Goal: Task Accomplishment & Management: Manage account settings

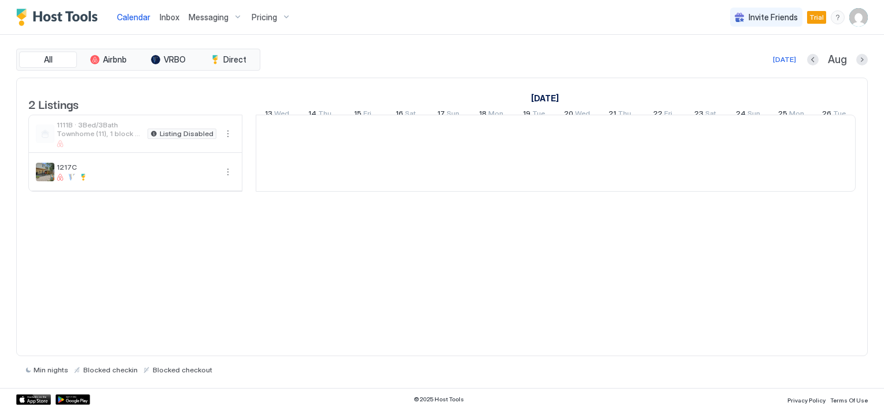
scroll to position [0, 643]
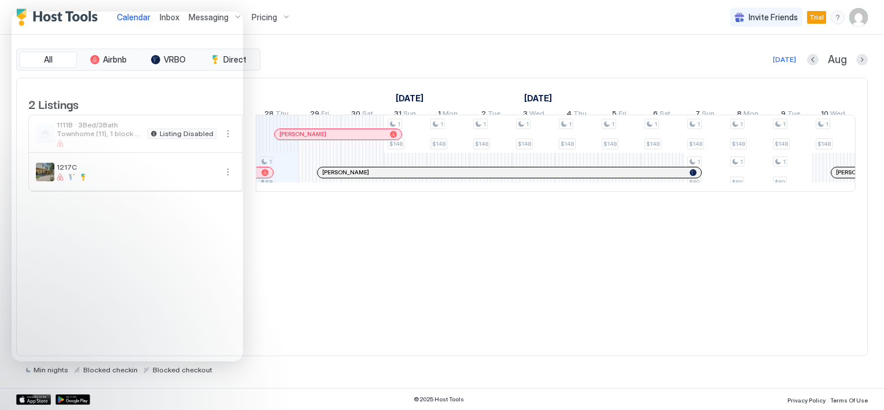
click at [379, 320] on div "2 Listings [DATE] [DATE] [DATE] 13 Wed 14 Thu 15 Fri 16 Sat 17 Sun 18 Mon 19 Tu…" at bounding box center [442, 217] width 852 height 279
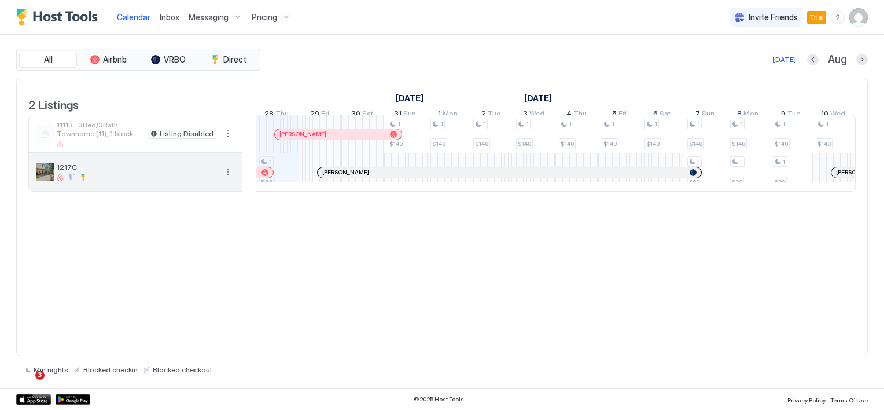
click at [226, 179] on button "More options" at bounding box center [228, 172] width 14 height 14
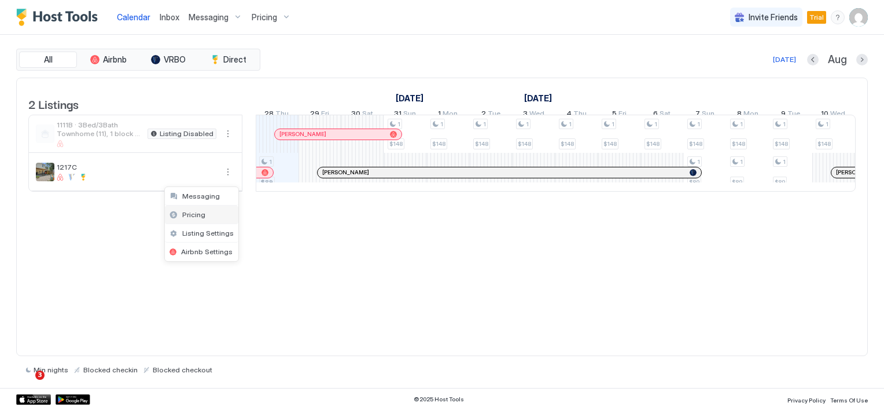
click at [197, 213] on span "Pricing" at bounding box center [193, 214] width 23 height 9
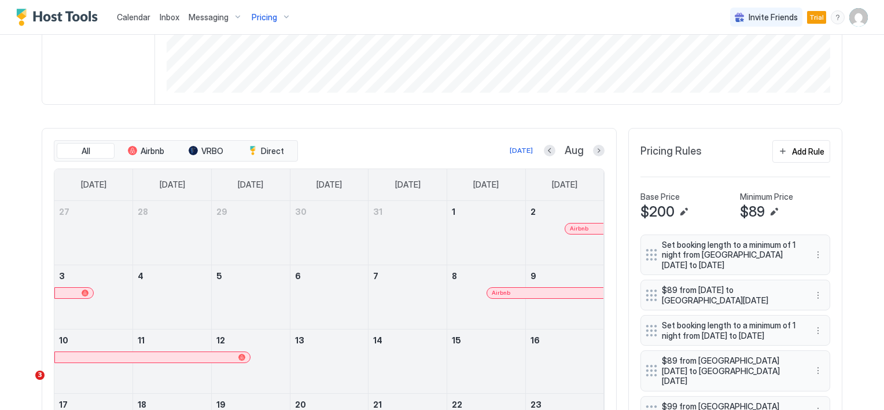
scroll to position [232, 0]
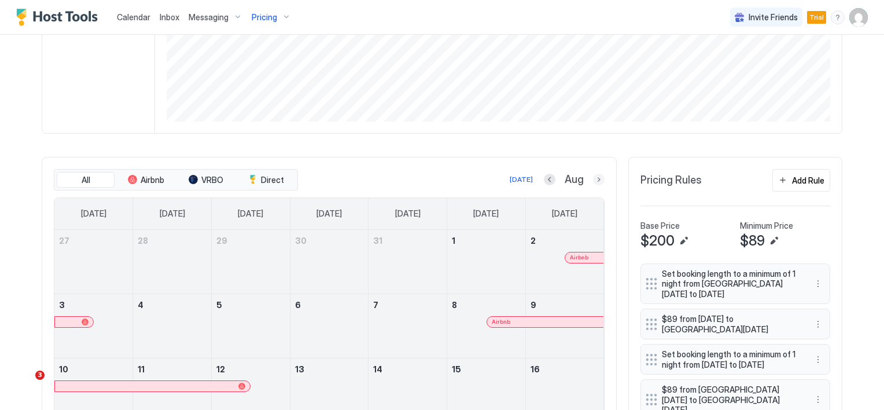
click at [593, 178] on button "Next month" at bounding box center [599, 180] width 12 height 12
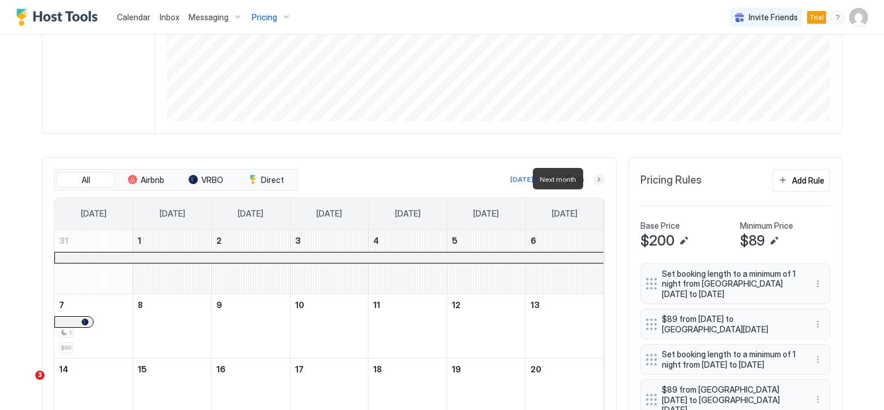
click at [593, 178] on button "Next month" at bounding box center [599, 180] width 12 height 12
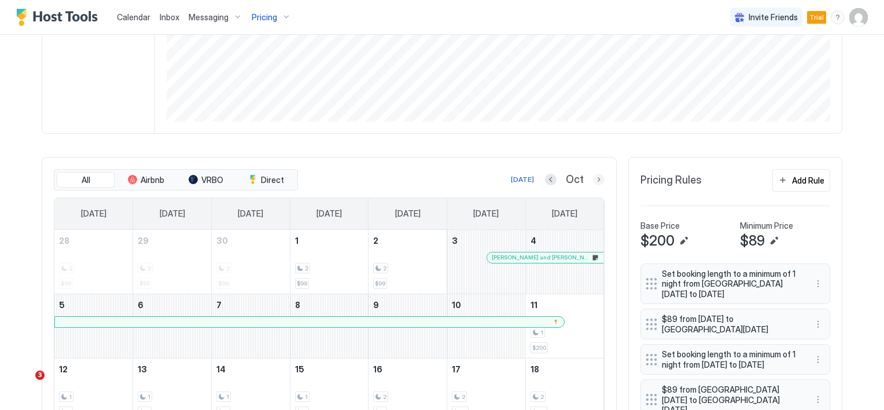
click at [597, 179] on button "Next month" at bounding box center [599, 180] width 12 height 12
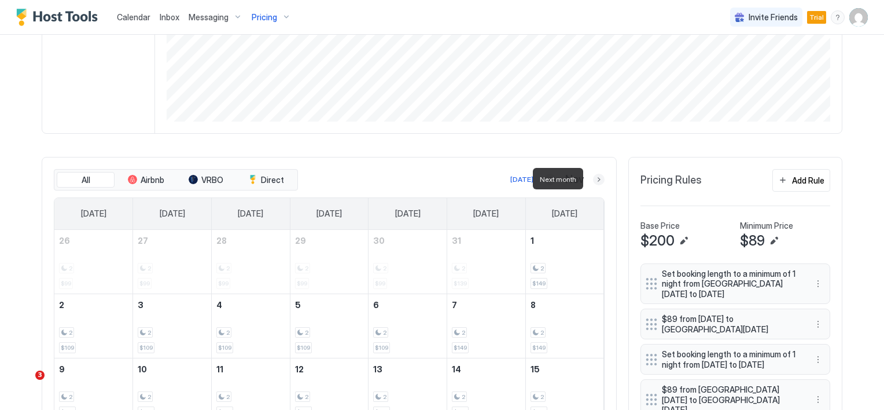
click at [597, 179] on button "Next month" at bounding box center [599, 180] width 12 height 12
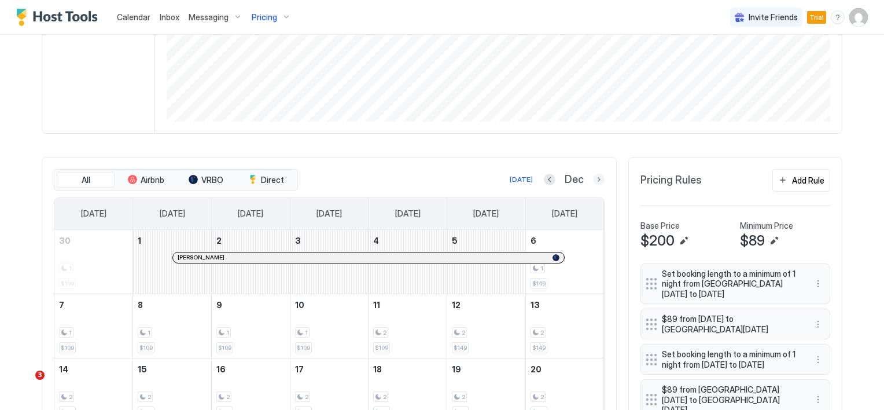
click at [594, 176] on button "Next month" at bounding box center [599, 180] width 12 height 12
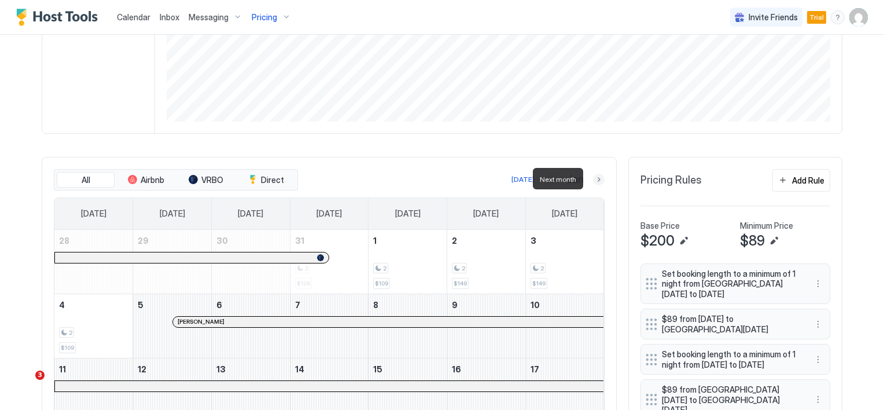
click at [594, 178] on button "Next month" at bounding box center [599, 180] width 12 height 12
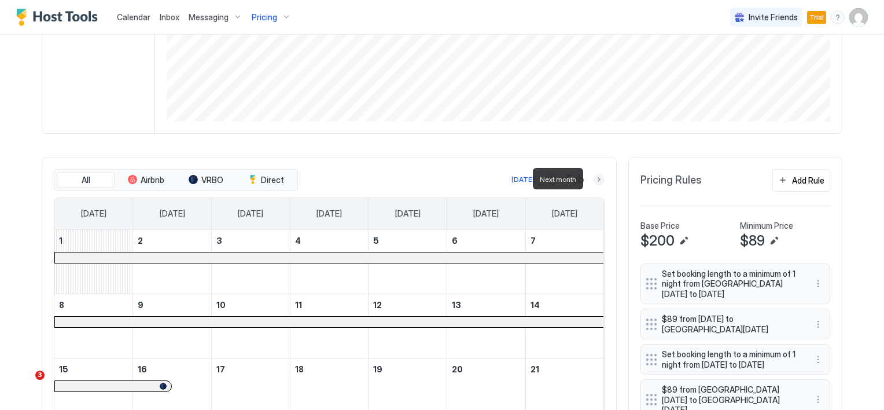
click at [594, 178] on button "Next month" at bounding box center [599, 180] width 12 height 12
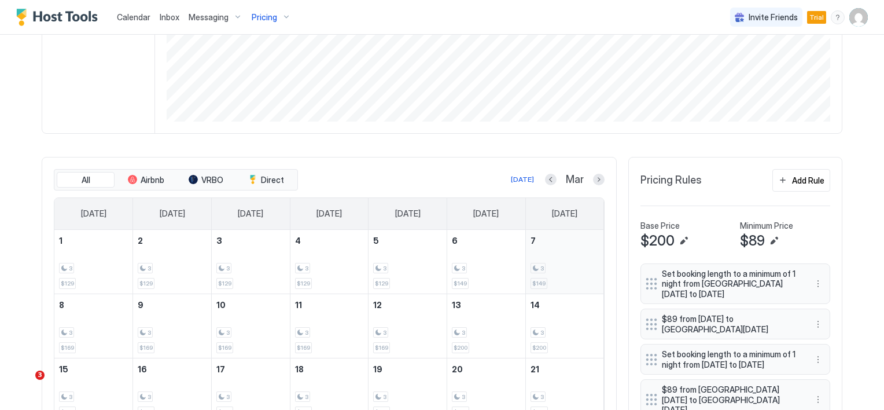
scroll to position [289, 0]
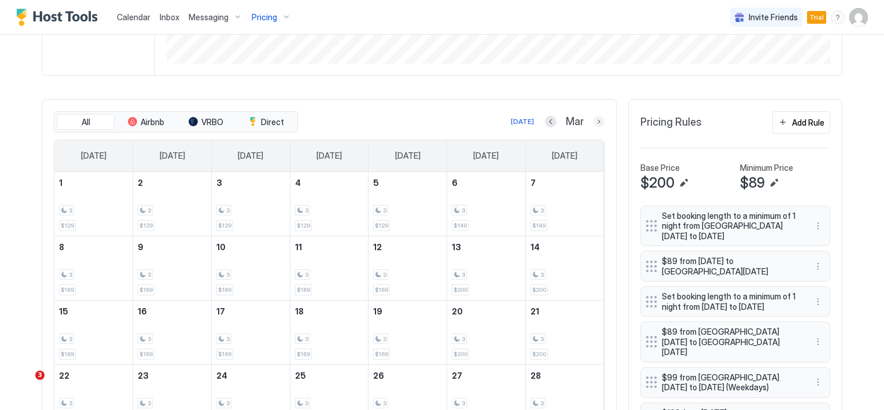
click at [593, 122] on button "Next month" at bounding box center [599, 122] width 12 height 12
click at [783, 123] on button "Add Rule" at bounding box center [802, 122] width 58 height 23
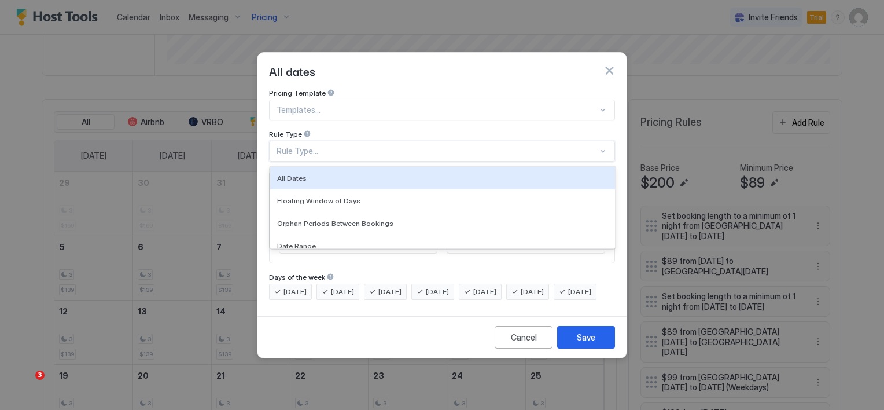
click at [302, 146] on div "Rule Type..." at bounding box center [437, 151] width 321 height 10
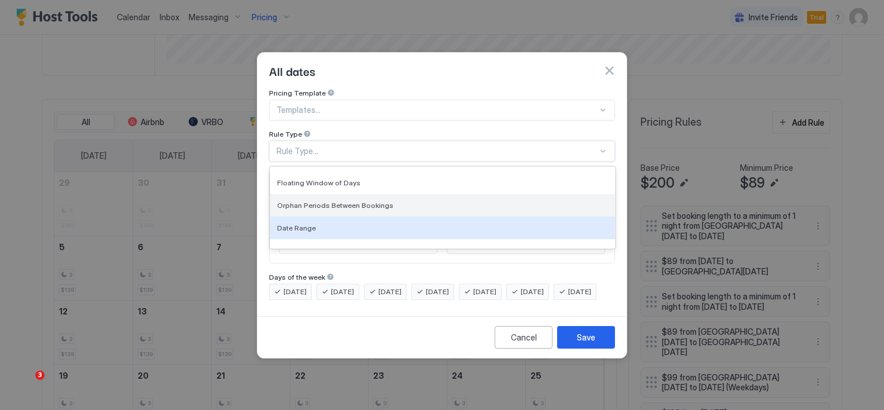
scroll to position [0, 0]
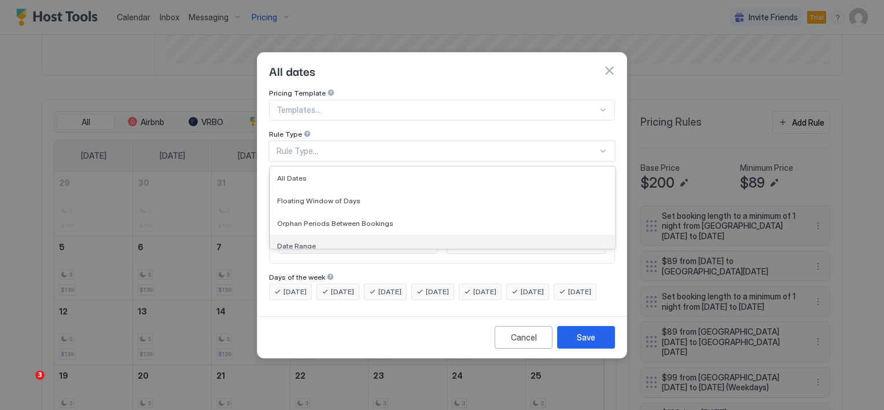
click at [315, 241] on div "Date Range" at bounding box center [442, 245] width 331 height 9
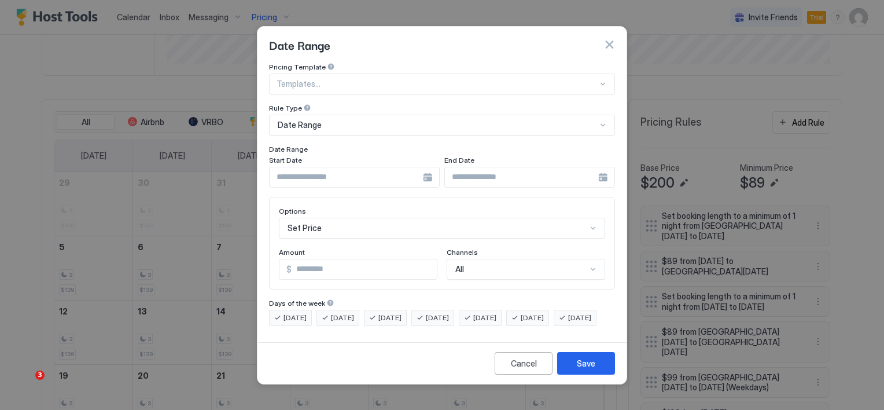
click at [425, 169] on div at bounding box center [354, 177] width 171 height 21
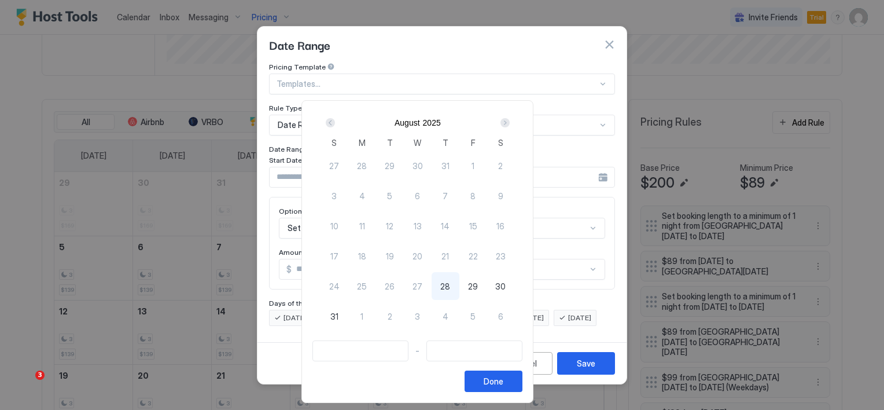
click at [510, 123] on div "Next" at bounding box center [505, 122] width 9 height 9
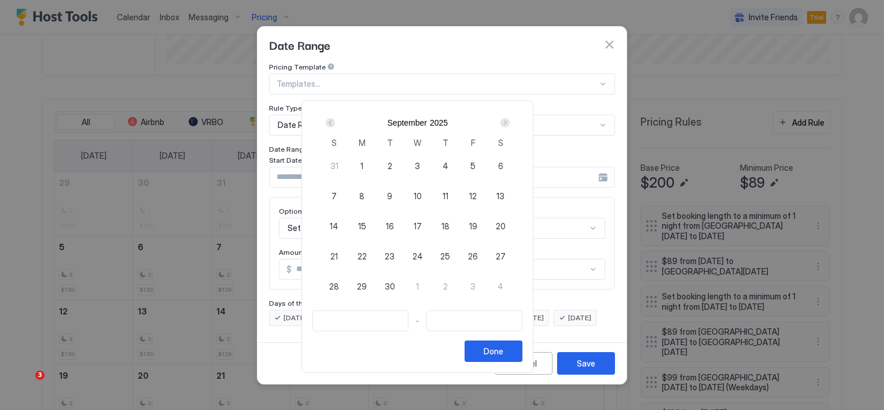
click at [510, 123] on div "Next" at bounding box center [505, 122] width 9 height 9
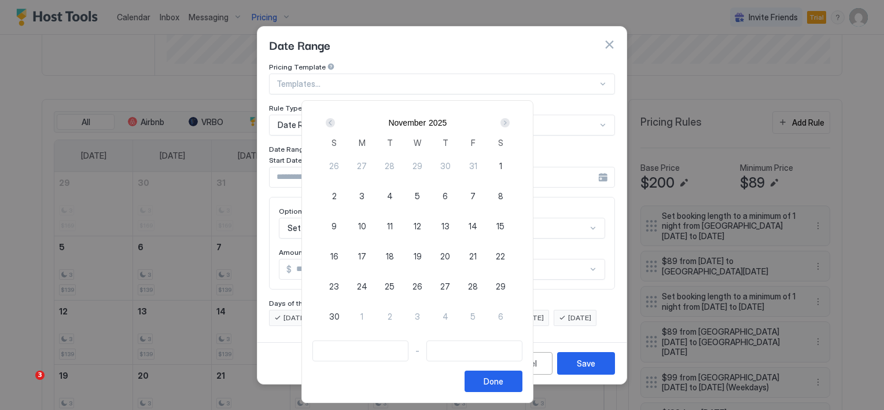
click at [510, 123] on div "Next" at bounding box center [505, 122] width 9 height 9
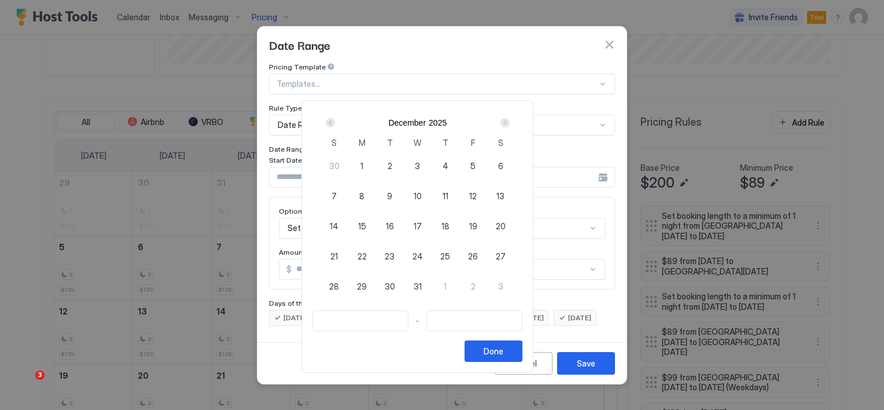
click at [510, 123] on div "Next" at bounding box center [505, 122] width 9 height 9
click at [478, 194] on span "10" at bounding box center [473, 196] width 8 height 12
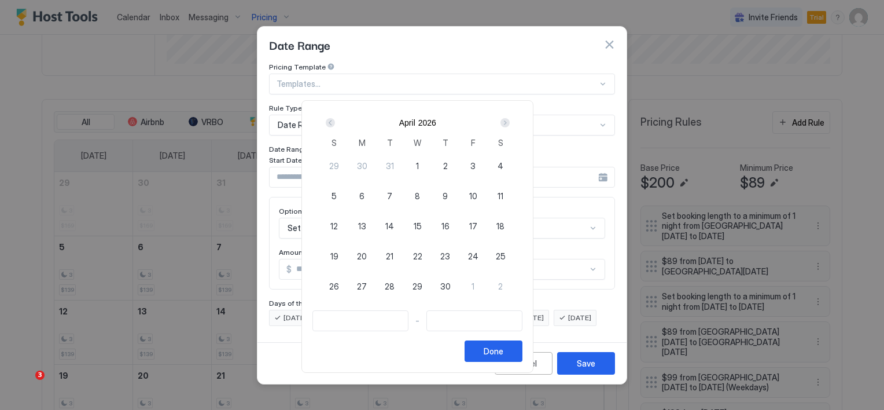
type input "**********"
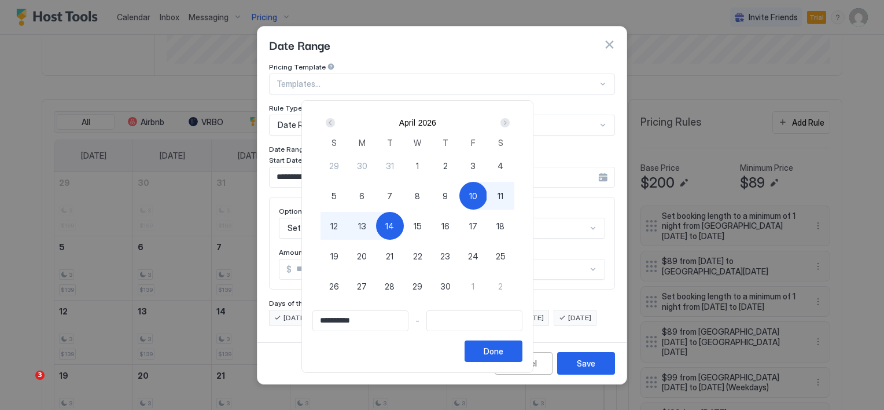
type input "**********"
click at [338, 227] on span "12" at bounding box center [335, 226] width 8 height 12
type input "**********"
click at [504, 348] on div "Done" at bounding box center [494, 351] width 20 height 12
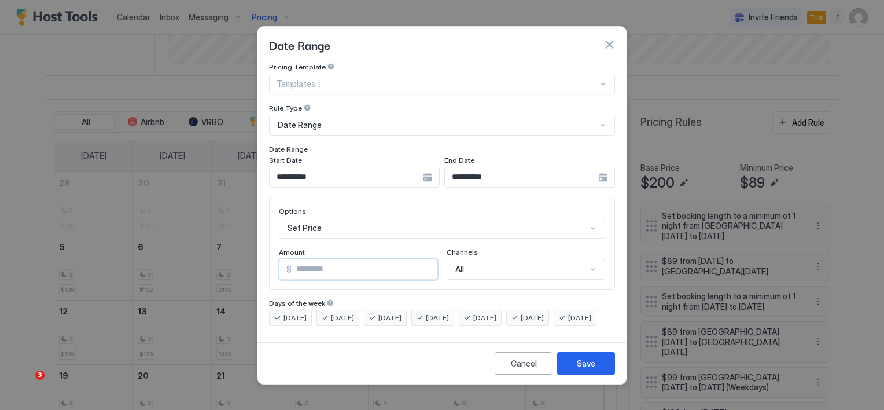
click at [317, 260] on input "*" at bounding box center [364, 269] width 145 height 20
type input "***"
click at [585, 369] on div "Save" at bounding box center [586, 363] width 19 height 12
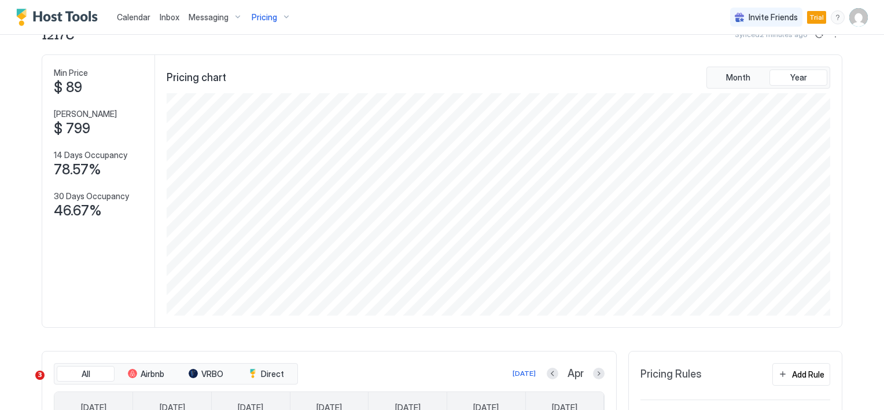
scroll to position [58, 0]
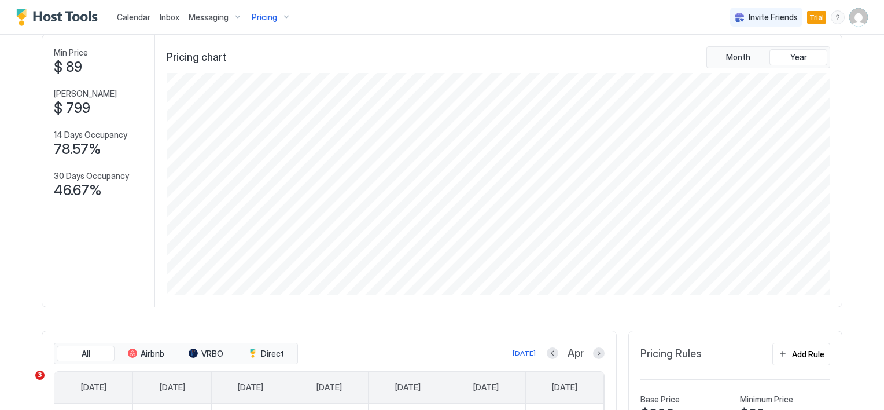
click at [206, 19] on span "Messaging" at bounding box center [209, 17] width 40 height 10
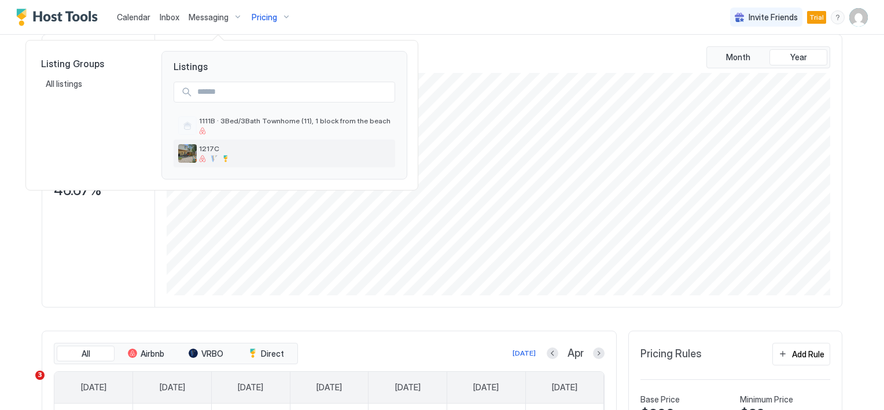
click at [209, 147] on span "1217C" at bounding box center [295, 148] width 192 height 9
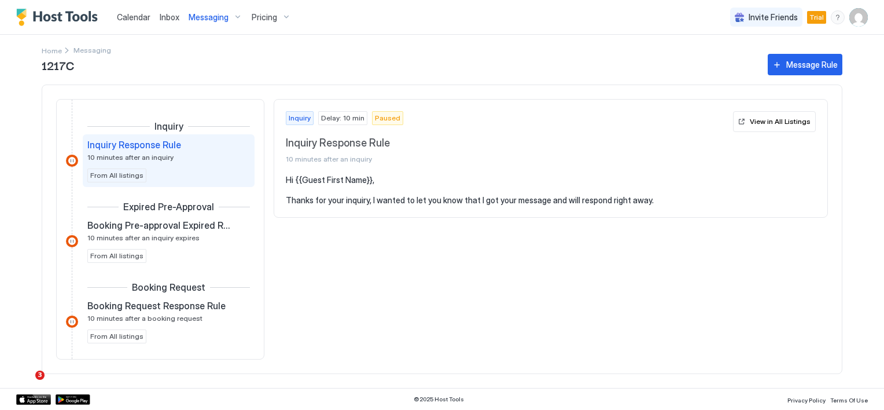
click at [152, 155] on span "10 minutes after an inquiry" at bounding box center [130, 157] width 86 height 9
click at [373, 191] on pre "Hi {{Guest First Name}}, Thanks for your inquiry, I wanted to let you know that…" at bounding box center [551, 190] width 530 height 31
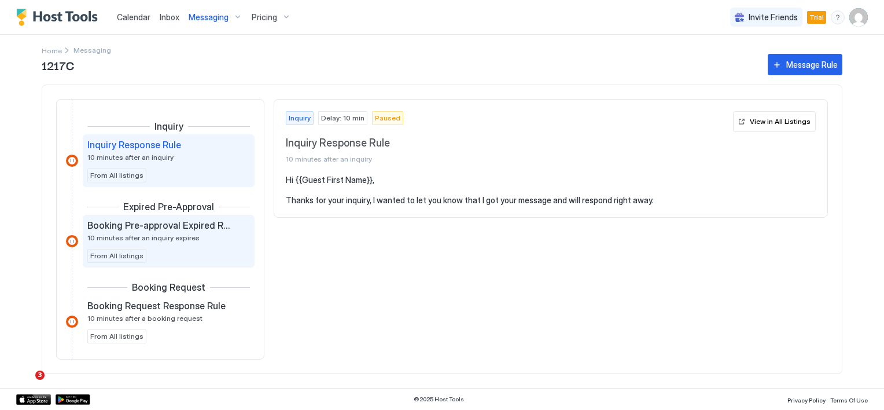
click at [190, 226] on span "Booking Pre-approval Expired Rule" at bounding box center [159, 225] width 144 height 12
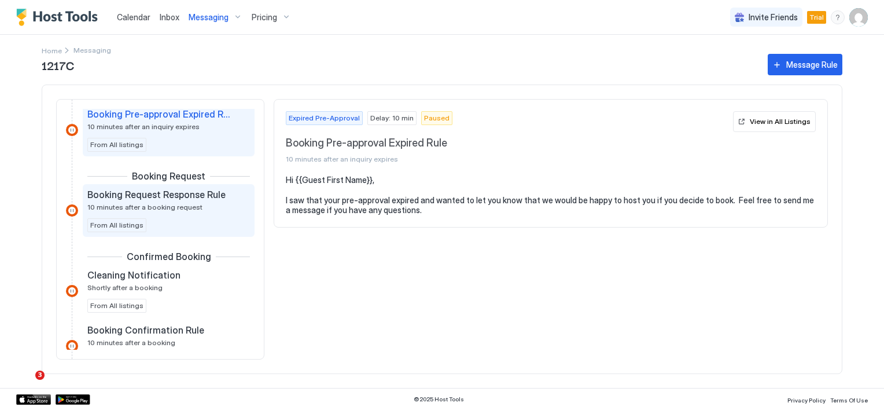
scroll to position [116, 0]
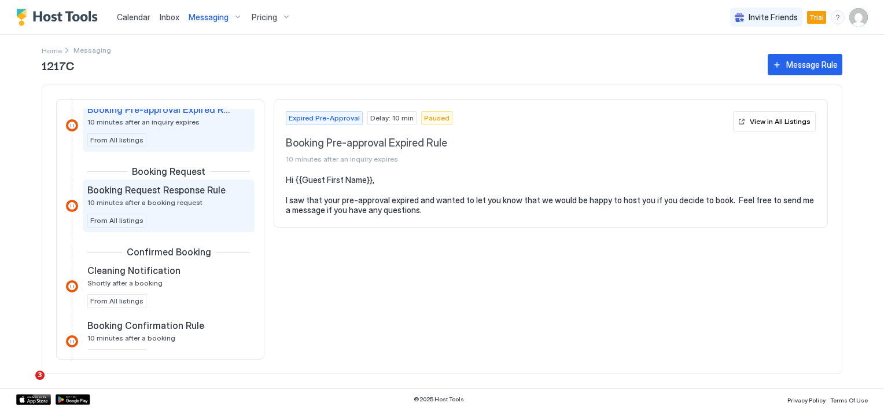
click at [153, 188] on span "Booking Request Response Rule" at bounding box center [156, 190] width 138 height 12
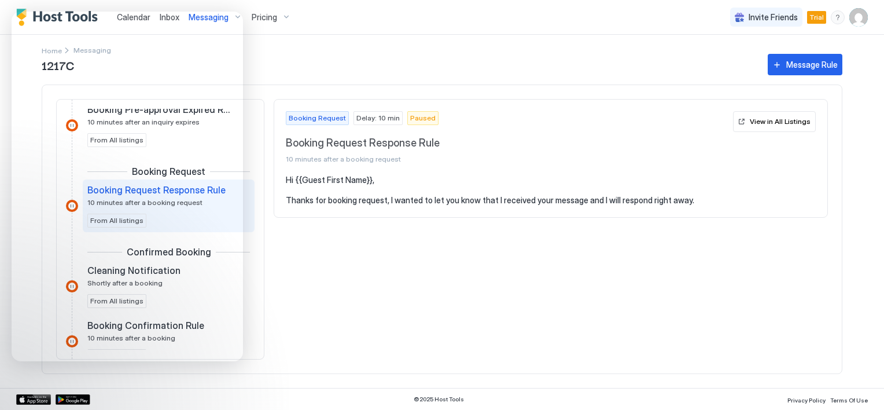
click at [360, 271] on div "Booking Request Delay: 10 min Paused Booking Request Response Rule 10 minutes a…" at bounding box center [551, 229] width 555 height 260
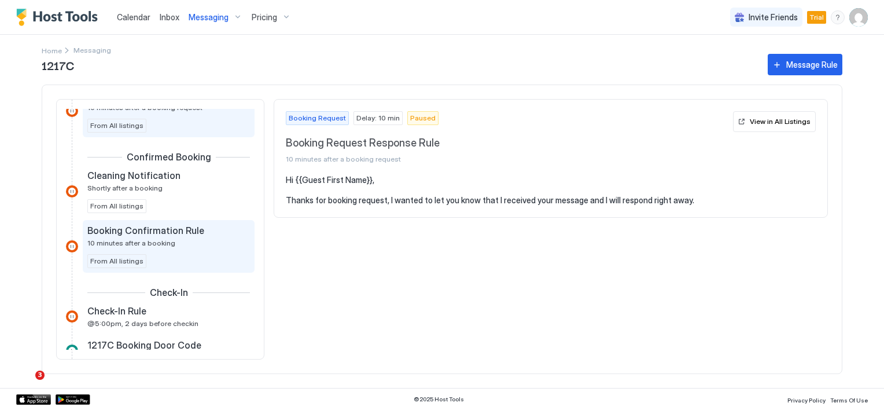
scroll to position [232, 0]
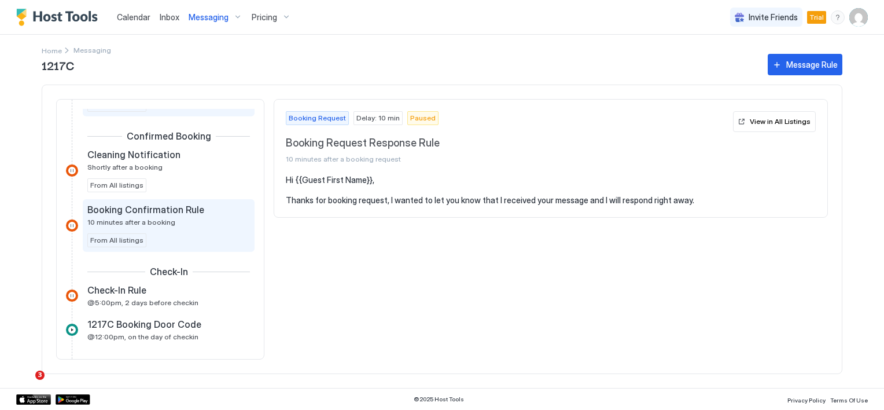
click at [162, 208] on span "Booking Confirmation Rule" at bounding box center [145, 210] width 117 height 12
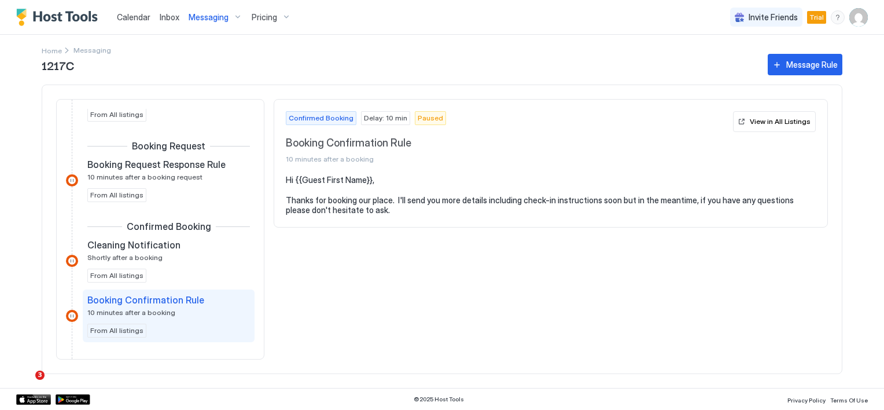
scroll to position [116, 0]
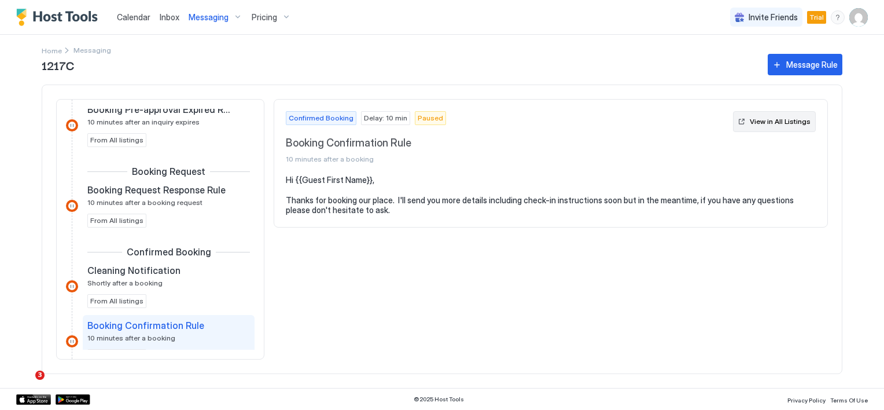
click at [759, 122] on div "View in All Listings" at bounding box center [780, 121] width 61 height 10
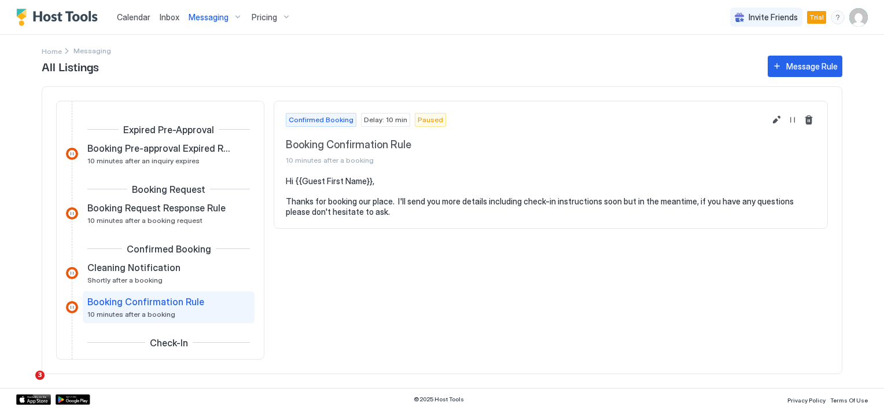
scroll to position [116, 0]
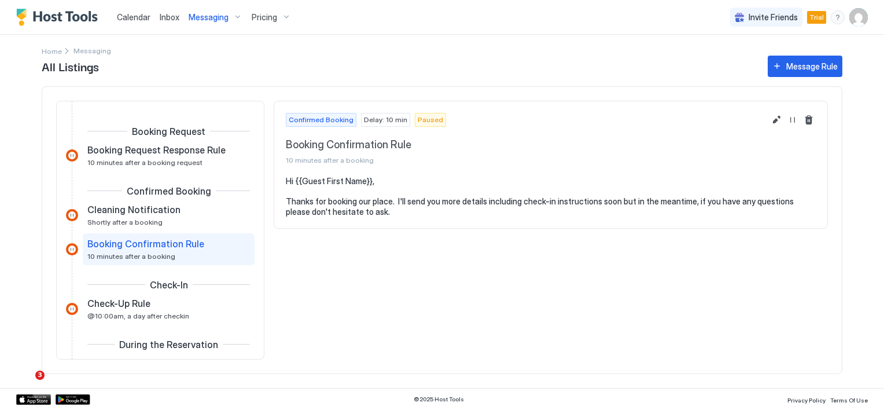
click at [190, 243] on span "Booking Confirmation Rule" at bounding box center [145, 244] width 117 height 12
click at [185, 243] on span "Booking Confirmation Rule" at bounding box center [145, 244] width 117 height 12
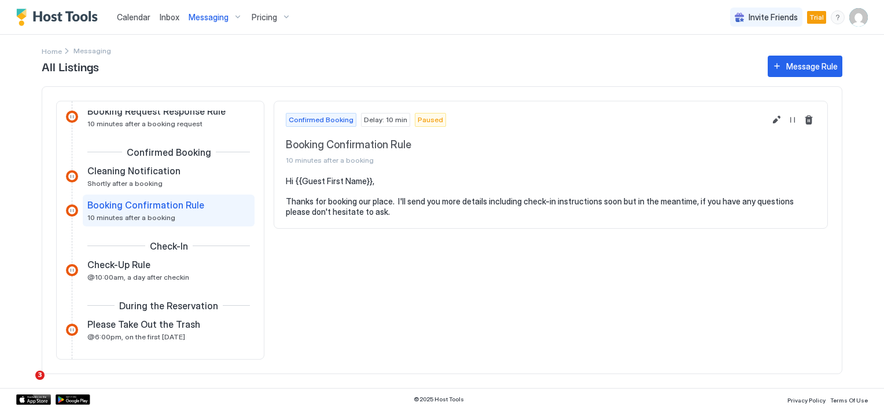
scroll to position [174, 0]
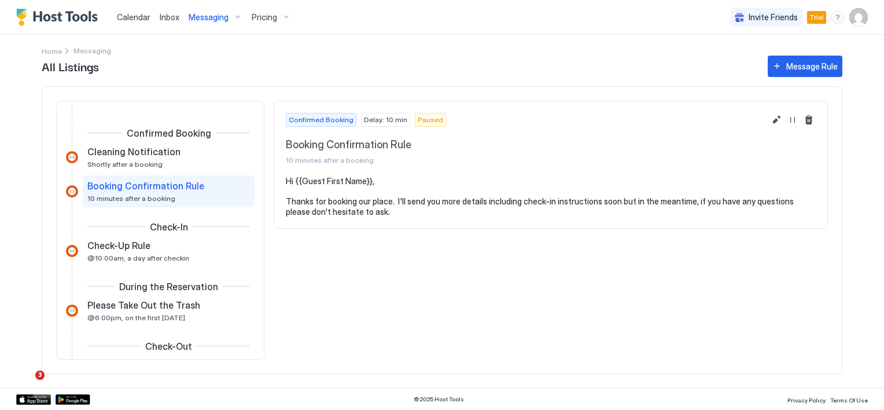
click at [138, 194] on span "10 minutes after a booking" at bounding box center [131, 198] width 88 height 9
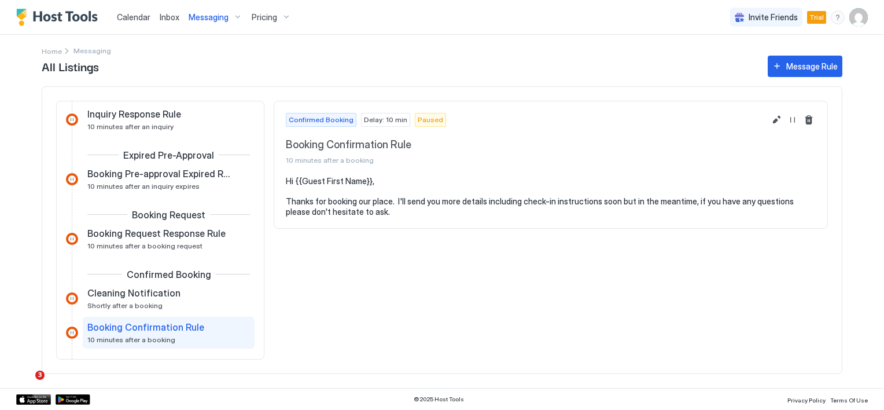
scroll to position [0, 0]
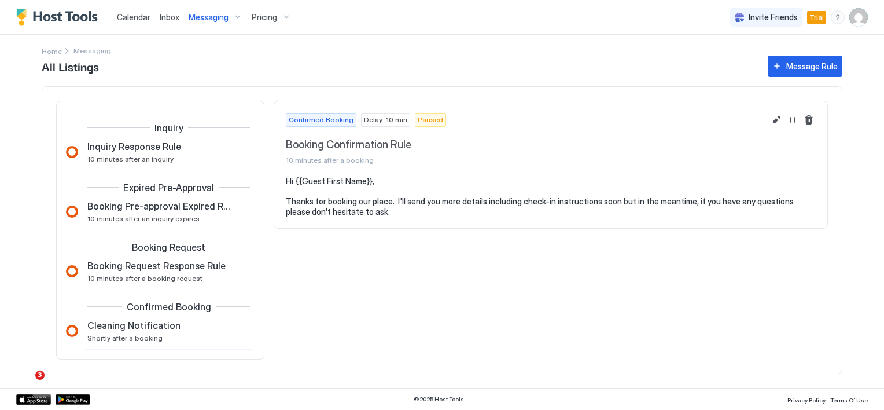
click at [76, 68] on span "All Listings" at bounding box center [399, 65] width 715 height 17
click at [94, 50] on span "Messaging" at bounding box center [93, 50] width 38 height 9
click at [200, 18] on span "Messaging" at bounding box center [209, 17] width 40 height 10
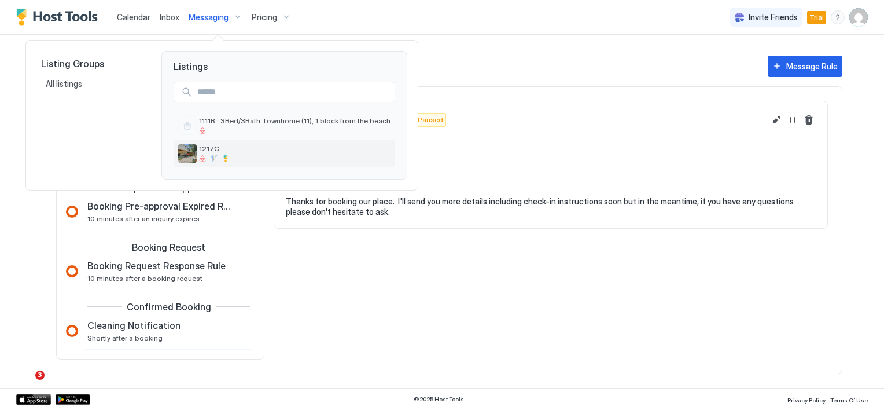
click at [216, 145] on span "1217C" at bounding box center [295, 148] width 192 height 9
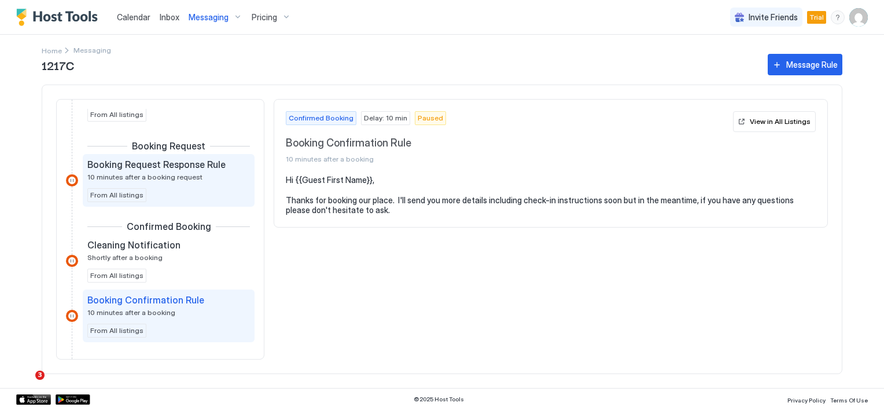
scroll to position [116, 0]
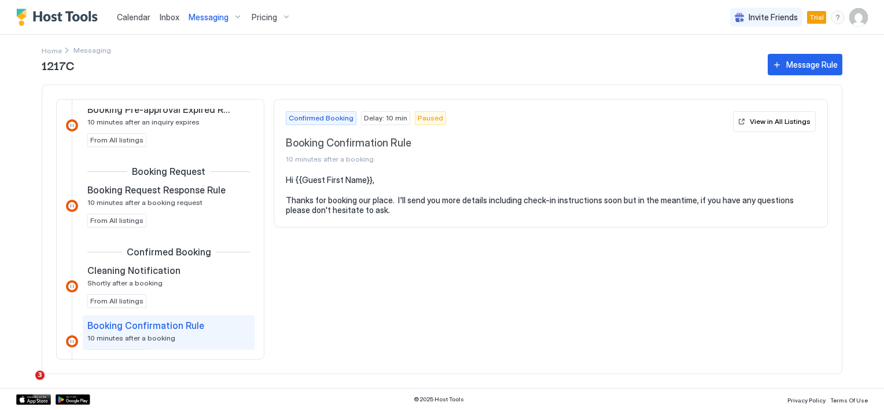
click at [68, 65] on span "1217C" at bounding box center [399, 64] width 715 height 17
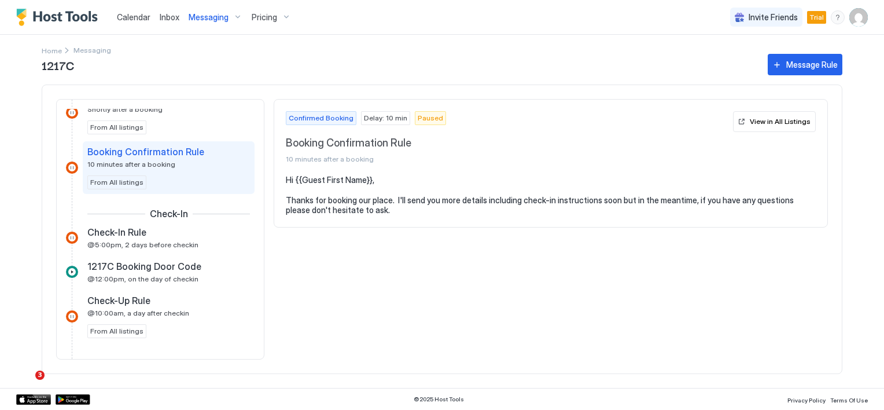
scroll to position [232, 0]
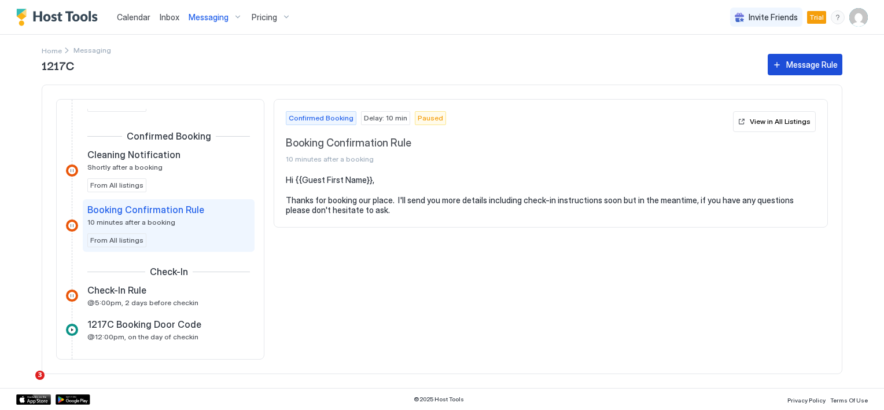
click at [794, 70] on div "Message Rule" at bounding box center [813, 64] width 52 height 12
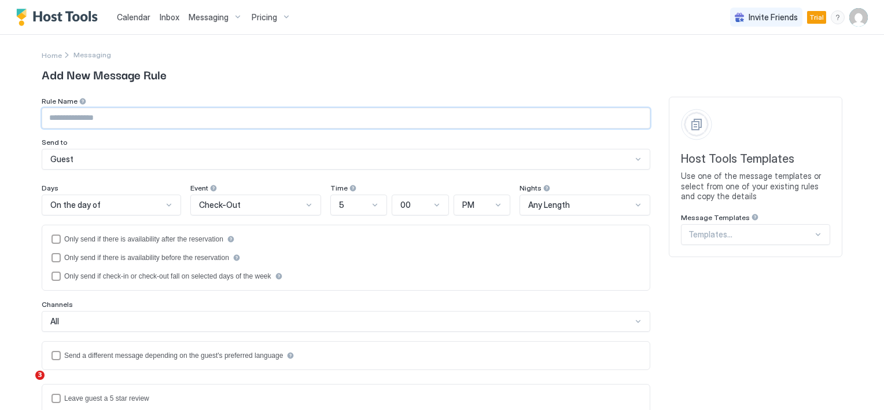
click at [167, 123] on input "Input Field" at bounding box center [346, 118] width 608 height 20
type input "**********"
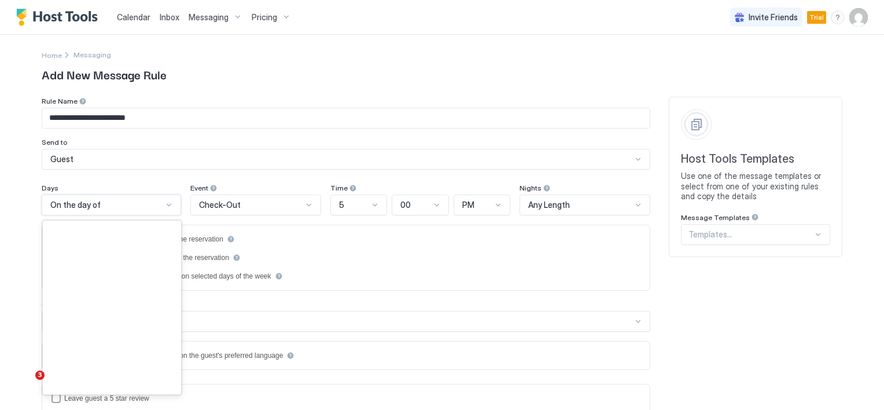
click at [164, 205] on div at bounding box center [168, 204] width 9 height 9
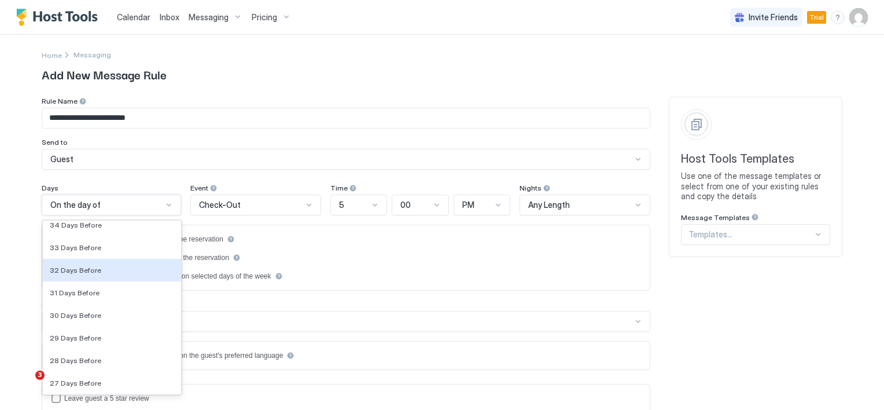
click at [164, 205] on div at bounding box center [168, 204] width 9 height 9
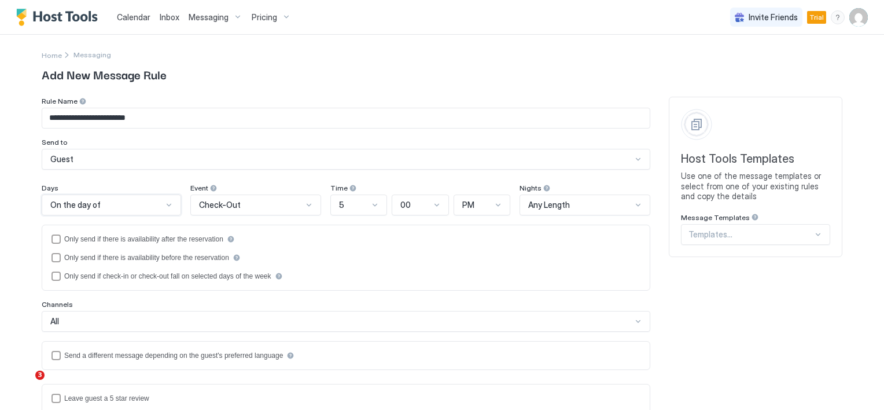
click at [304, 203] on div at bounding box center [308, 204] width 9 height 9
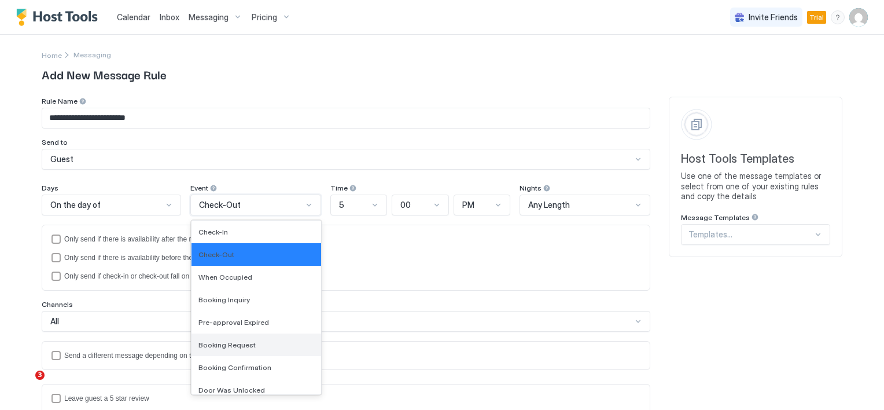
click at [243, 346] on span "Booking Request" at bounding box center [227, 344] width 57 height 9
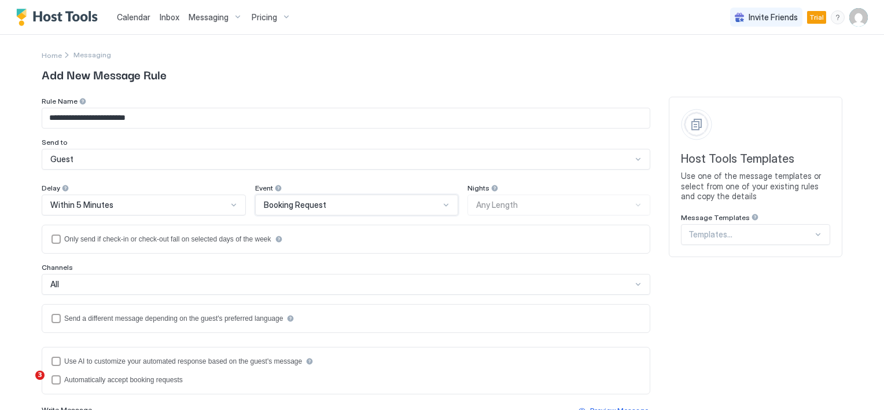
click at [441, 209] on div at bounding box center [446, 205] width 10 height 10
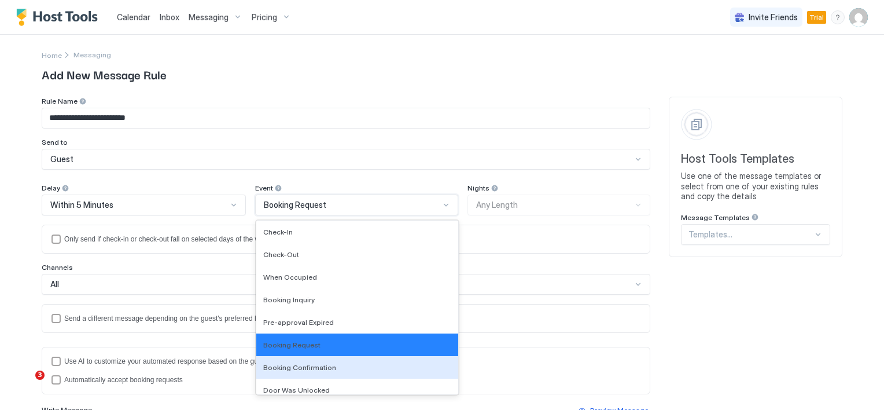
drag, startPoint x: 323, startPoint y: 368, endPoint x: 348, endPoint y: 346, distance: 33.7
click at [323, 368] on span "Booking Confirmation" at bounding box center [299, 367] width 73 height 9
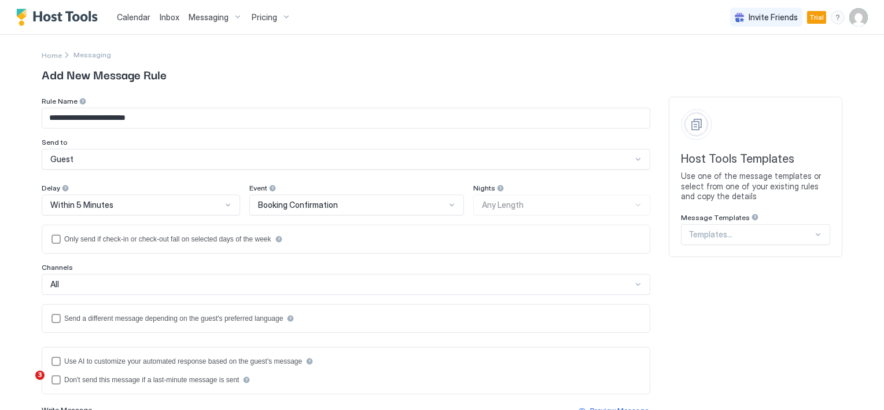
click at [493, 206] on div "Nights Any Length" at bounding box center [561, 199] width 177 height 32
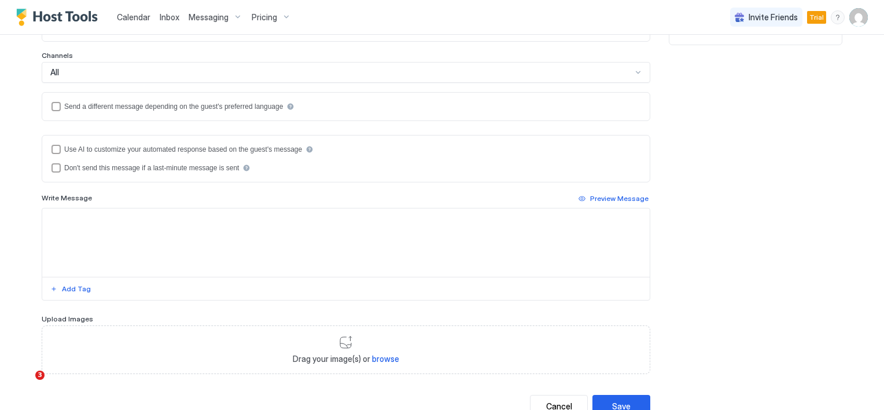
scroll to position [194, 0]
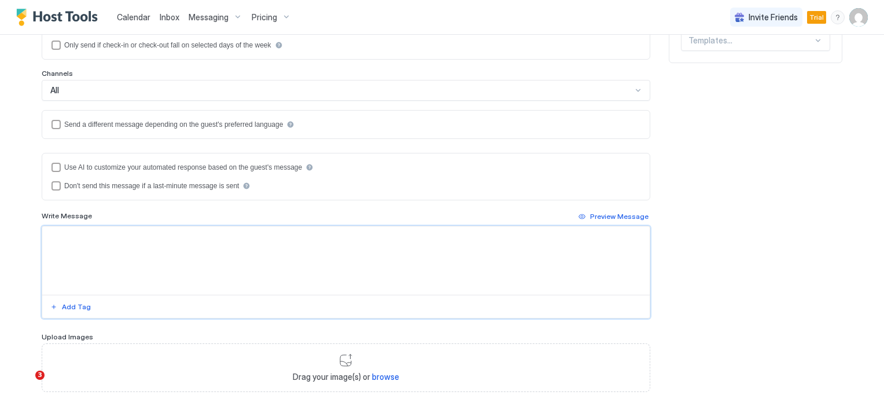
click at [134, 254] on textarea "Input Field" at bounding box center [346, 260] width 608 height 68
click at [125, 248] on textarea "*****" at bounding box center [346, 260] width 608 height 68
click at [73, 242] on textarea "*****" at bounding box center [346, 260] width 608 height 68
click at [73, 243] on textarea "*****" at bounding box center [346, 260] width 608 height 68
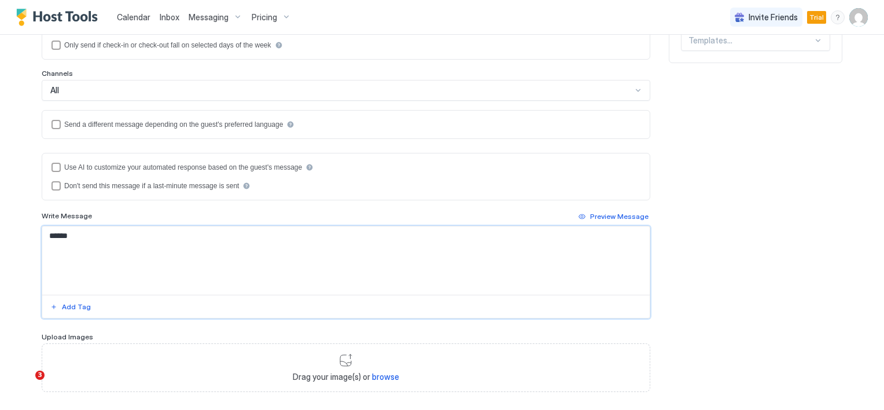
paste textarea "**********"
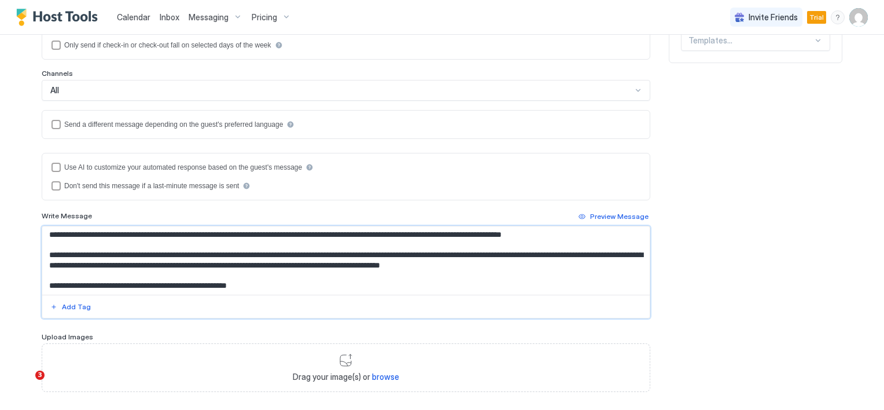
scroll to position [0, 0]
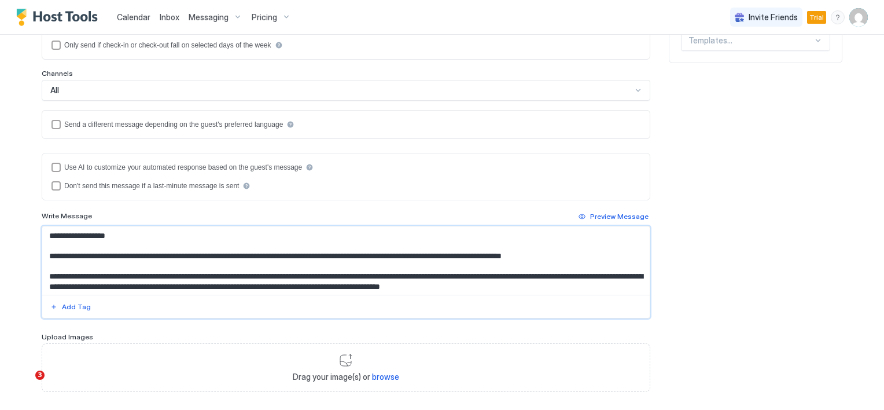
click at [65, 233] on textarea "**********" at bounding box center [346, 260] width 608 height 68
click at [62, 303] on div "Add Tag" at bounding box center [76, 307] width 29 height 10
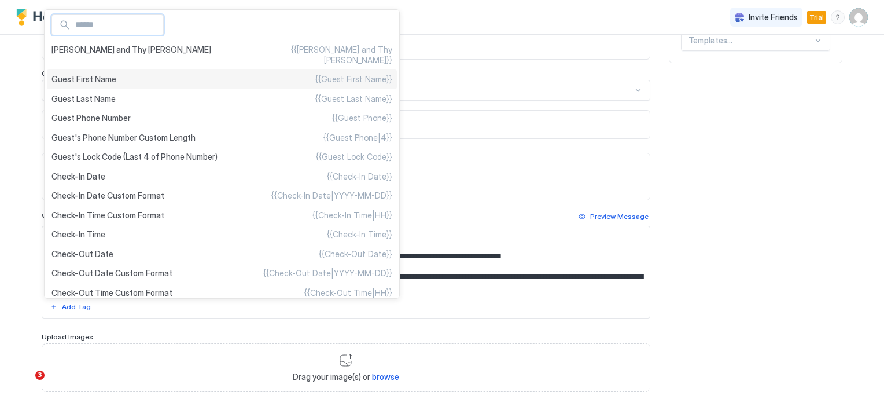
click at [104, 74] on span "Guest First Name" at bounding box center [84, 79] width 65 height 10
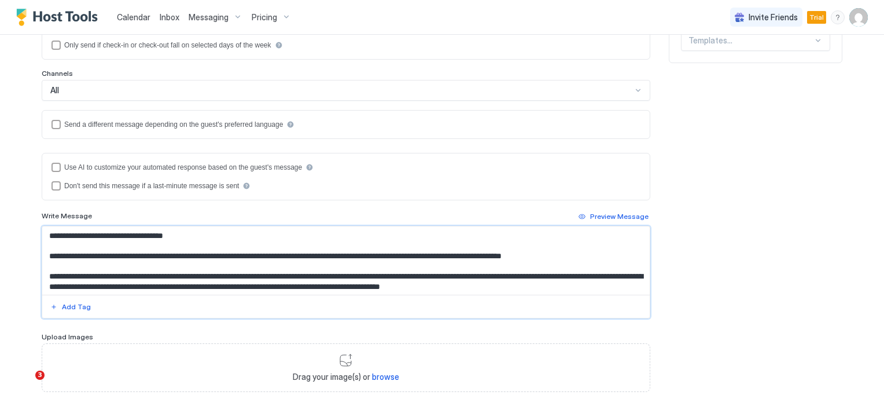
click at [193, 234] on textarea "**********" at bounding box center [346, 260] width 608 height 68
click at [129, 254] on textarea "**********" at bounding box center [346, 260] width 608 height 68
click at [79, 306] on div "Add Tag" at bounding box center [76, 307] width 29 height 10
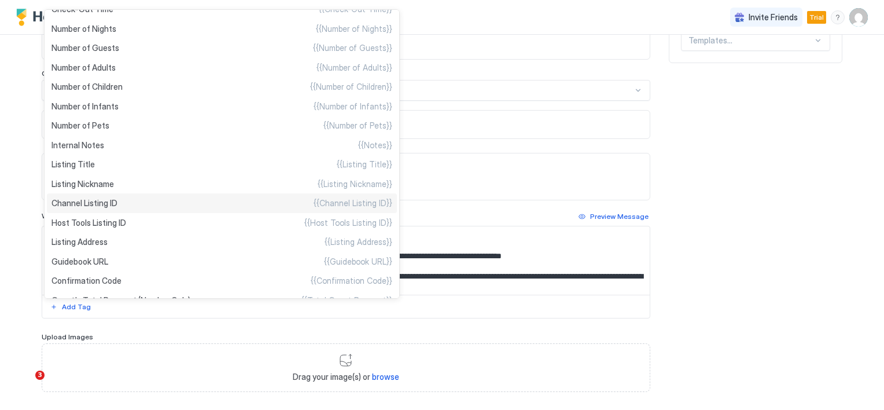
scroll to position [322, 0]
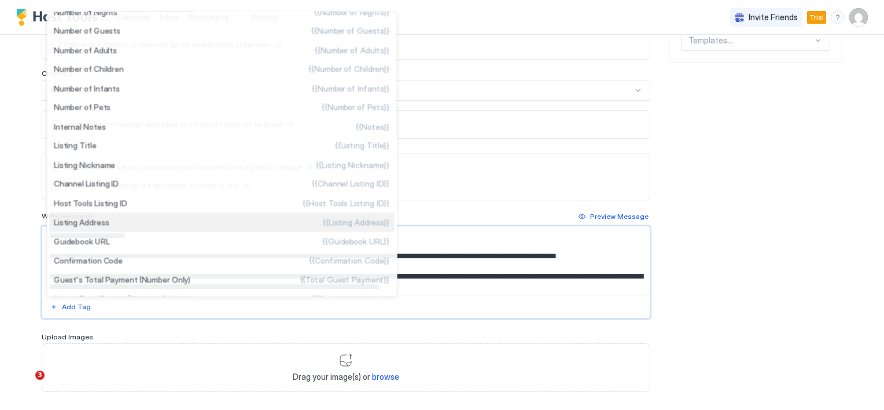
click at [107, 226] on span "Listing Address" at bounding box center [82, 221] width 56 height 10
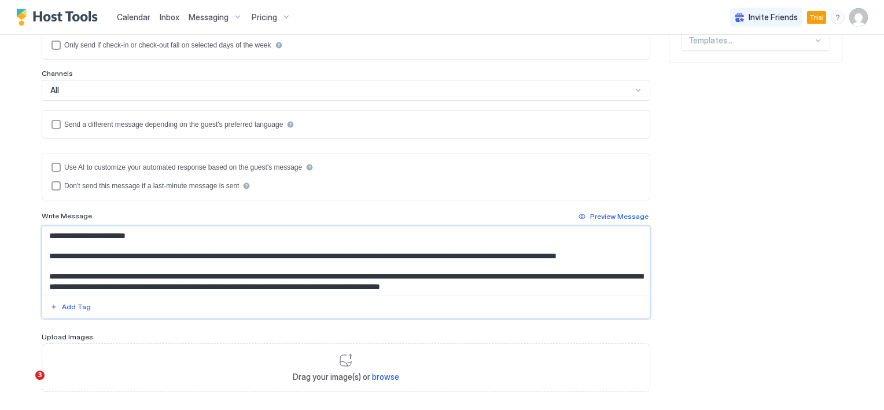
click at [197, 255] on textarea "**********" at bounding box center [346, 260] width 608 height 68
click at [129, 254] on textarea "**********" at bounding box center [346, 260] width 608 height 68
drag, startPoint x: 128, startPoint y: 253, endPoint x: 139, endPoint y: 274, distance: 23.3
click at [138, 275] on textarea "**********" at bounding box center [346, 260] width 608 height 68
click at [130, 255] on textarea "**********" at bounding box center [346, 260] width 608 height 68
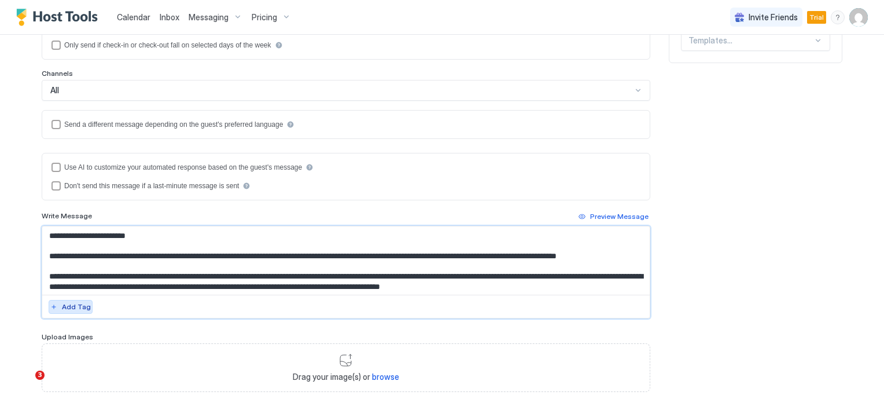
click at [74, 306] on div "Add Tag" at bounding box center [76, 307] width 29 height 10
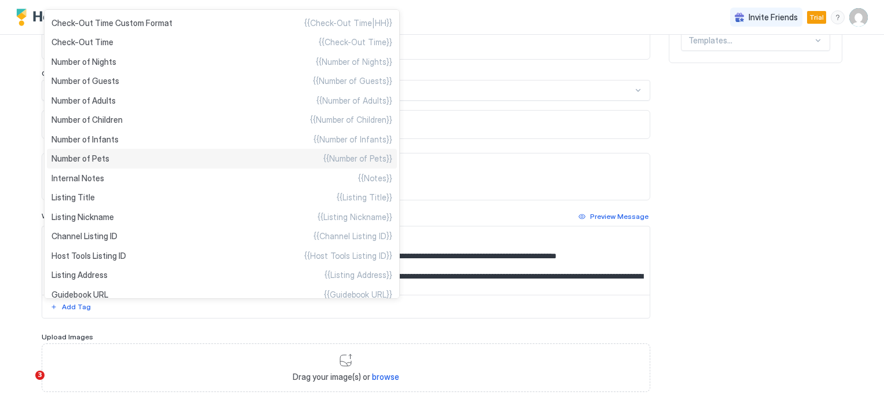
scroll to position [289, 0]
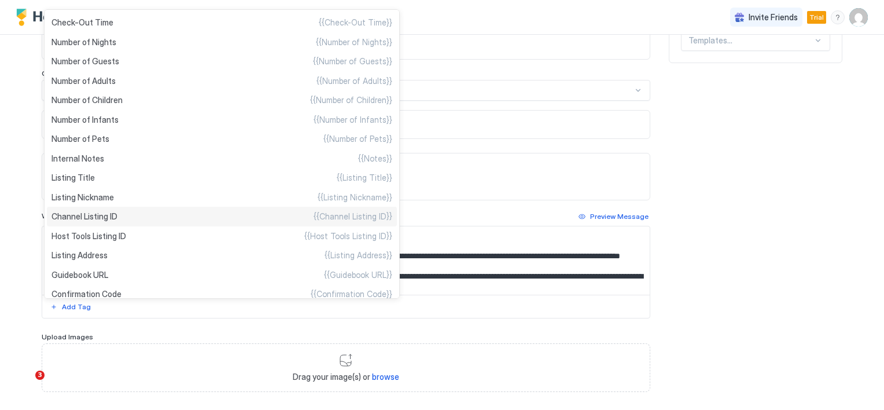
click at [113, 222] on span "Channel Listing ID" at bounding box center [85, 216] width 66 height 10
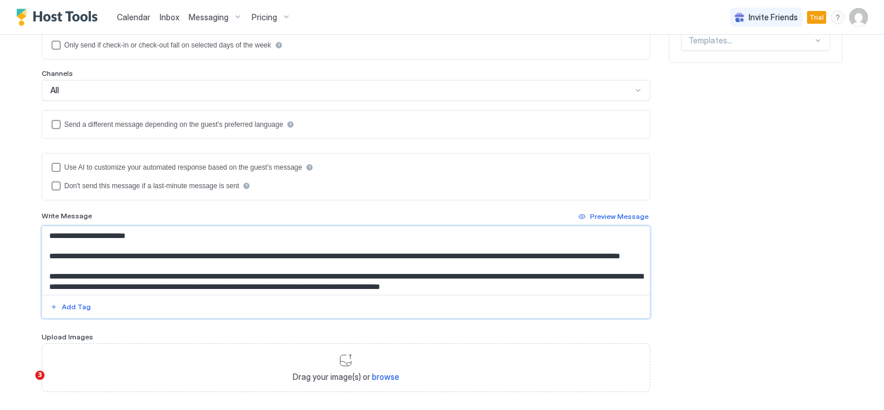
click at [331, 254] on textarea "**********" at bounding box center [346, 260] width 608 height 68
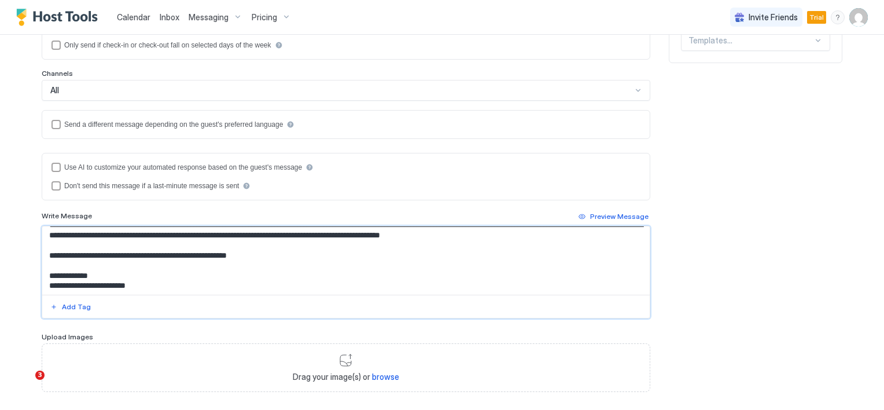
scroll to position [52, 0]
drag, startPoint x: 155, startPoint y: 284, endPoint x: 44, endPoint y: 285, distance: 111.1
click at [44, 285] on textarea "**********" at bounding box center [346, 260] width 608 height 68
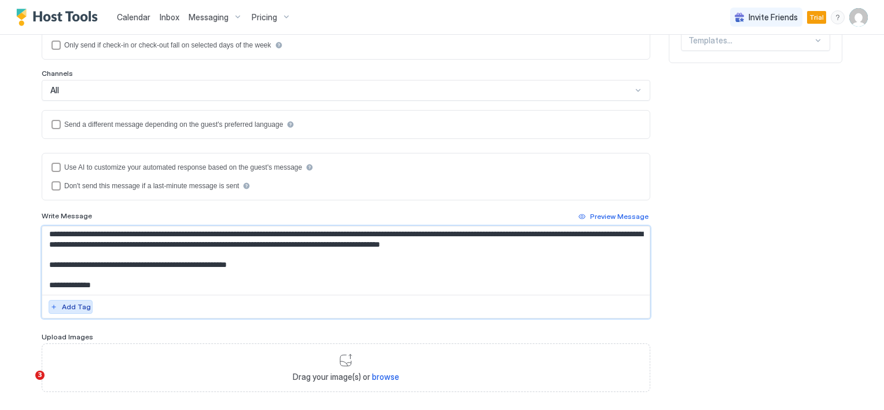
click at [69, 305] on div "Add Tag" at bounding box center [76, 307] width 29 height 10
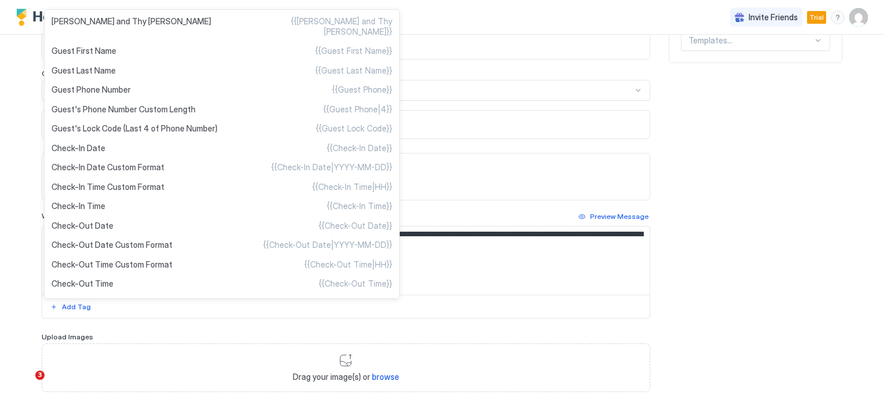
scroll to position [0, 0]
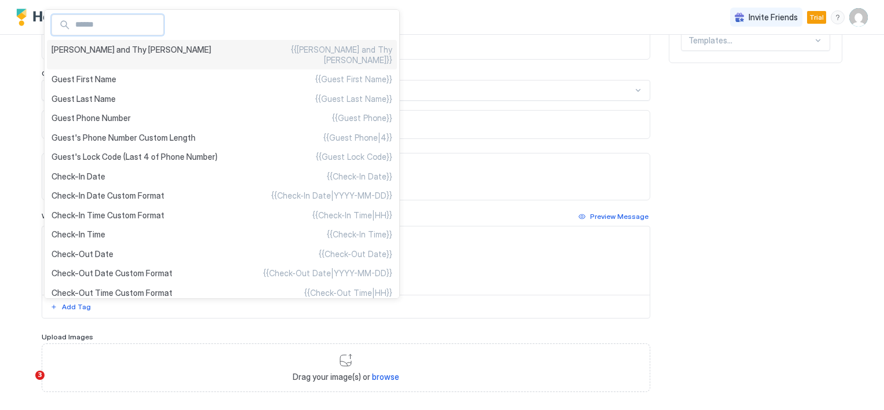
click at [109, 51] on span "[PERSON_NAME] and Thy [PERSON_NAME]" at bounding box center [132, 55] width 160 height 20
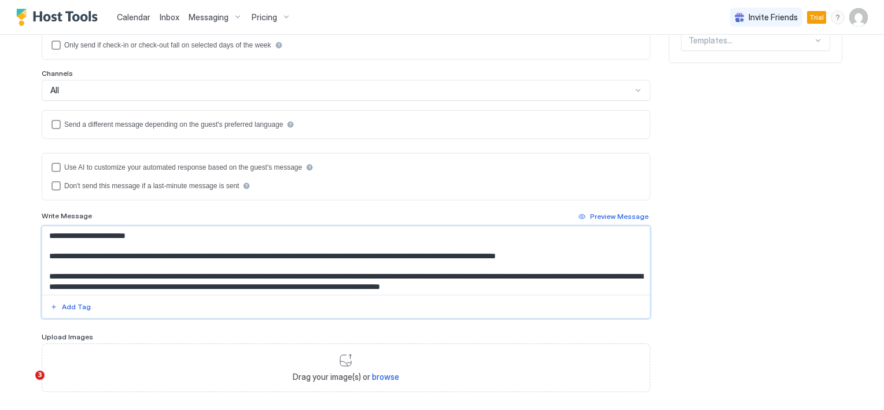
scroll to position [52, 0]
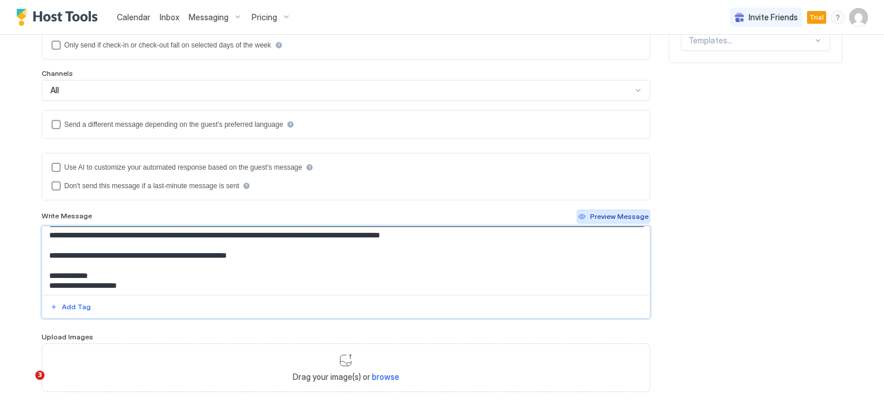
click at [586, 214] on button "Preview Message" at bounding box center [614, 217] width 74 height 14
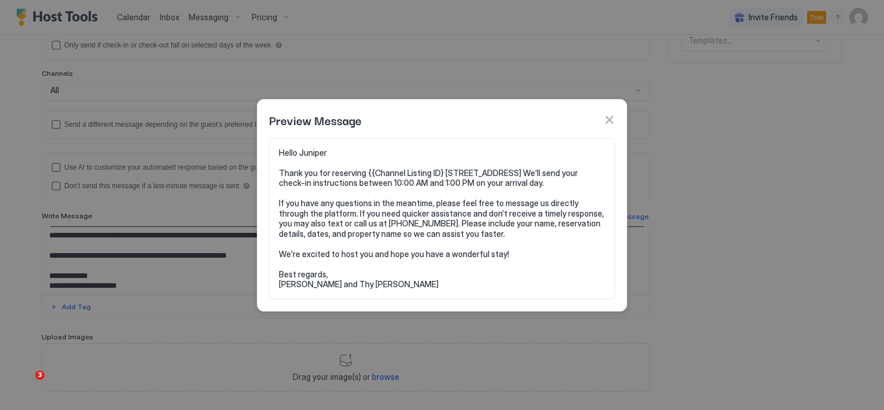
click at [607, 118] on button "button" at bounding box center [610, 120] width 12 height 12
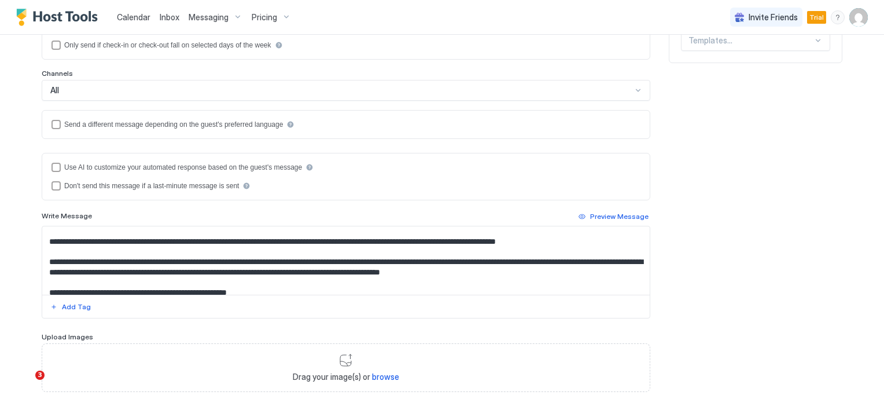
scroll to position [0, 0]
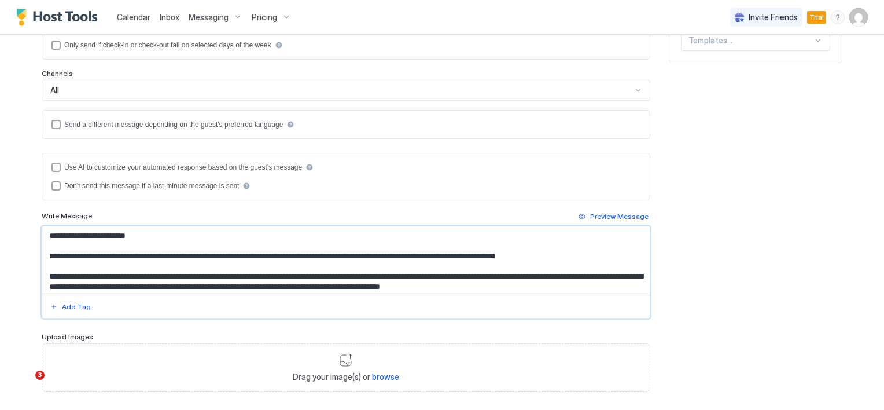
click at [145, 287] on textarea "**********" at bounding box center [346, 260] width 608 height 68
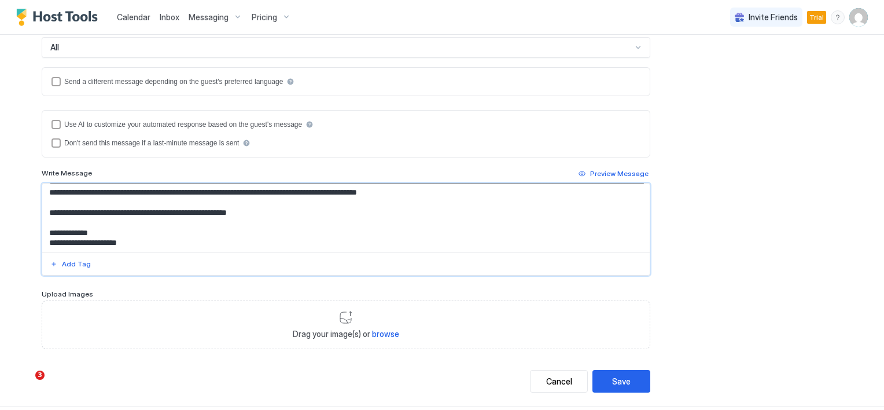
scroll to position [252, 0]
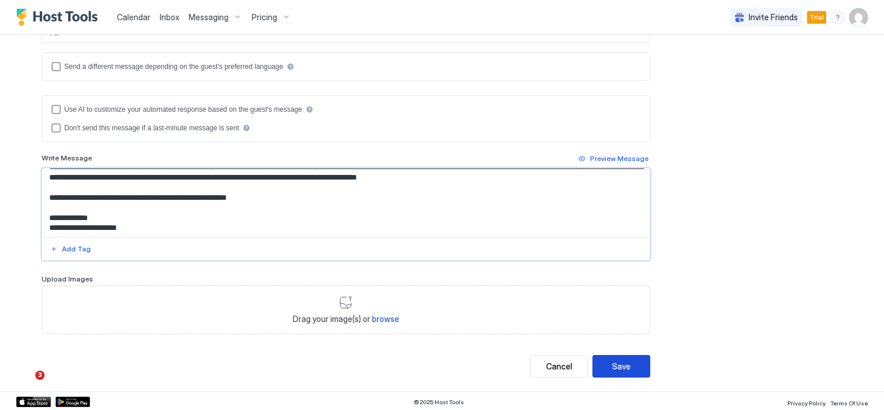
type textarea "**********"
click at [616, 361] on div "Save" at bounding box center [621, 366] width 19 height 12
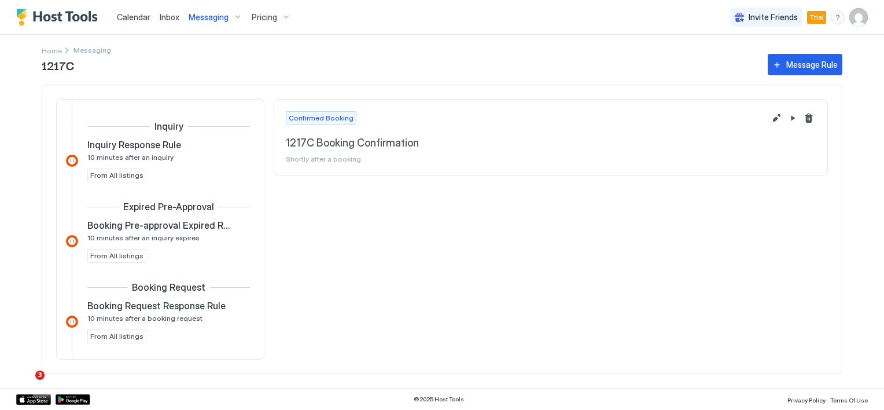
scroll to position [161, 0]
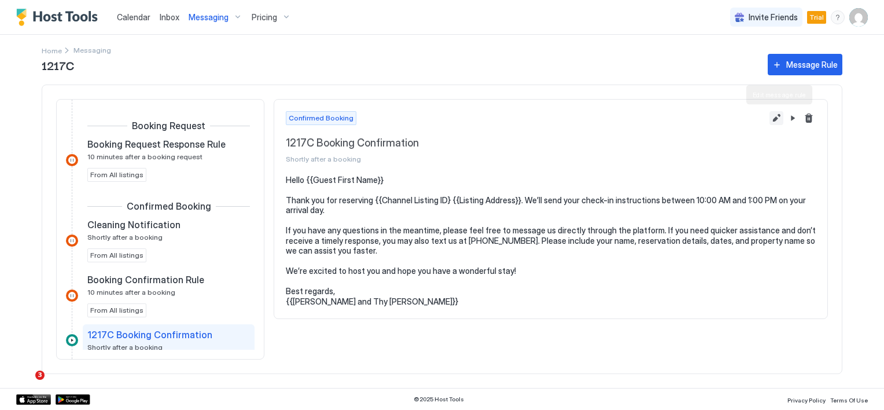
click at [777, 122] on button "Edit message rule" at bounding box center [777, 118] width 14 height 14
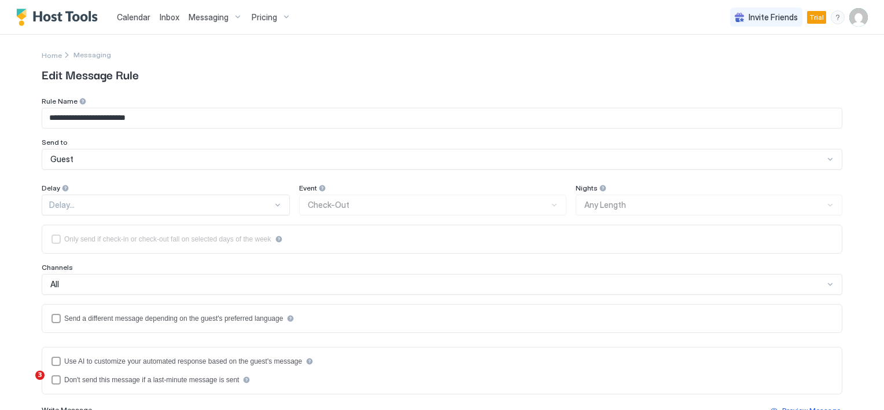
type textarea "**********"
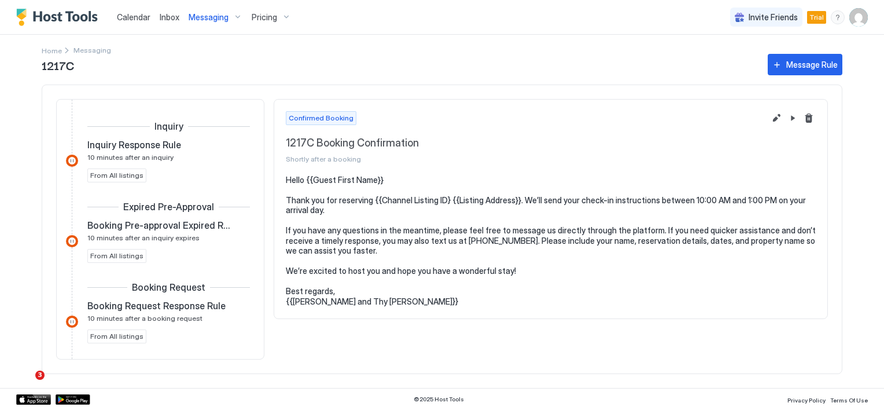
click at [63, 67] on span "1217C" at bounding box center [399, 64] width 715 height 17
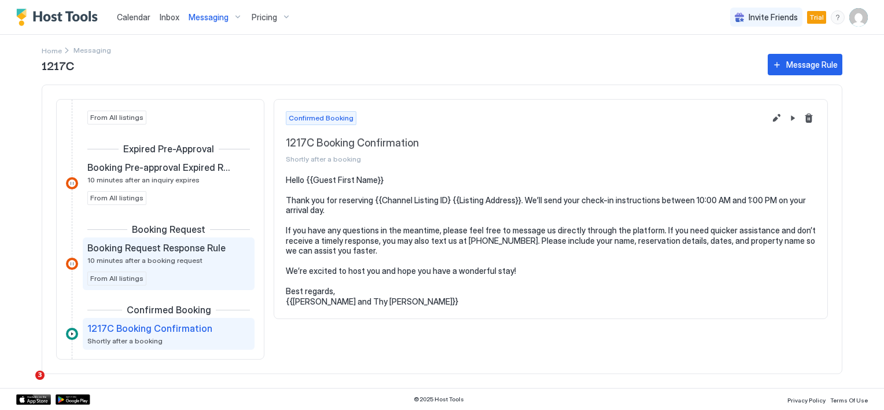
scroll to position [116, 0]
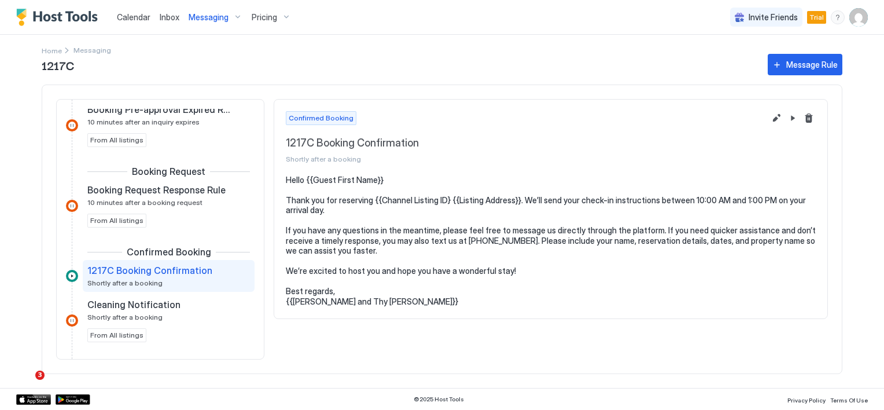
click at [164, 269] on span "1217C Booking Confirmation" at bounding box center [149, 271] width 125 height 12
click at [144, 282] on span "Shortly after a booking" at bounding box center [124, 282] width 75 height 9
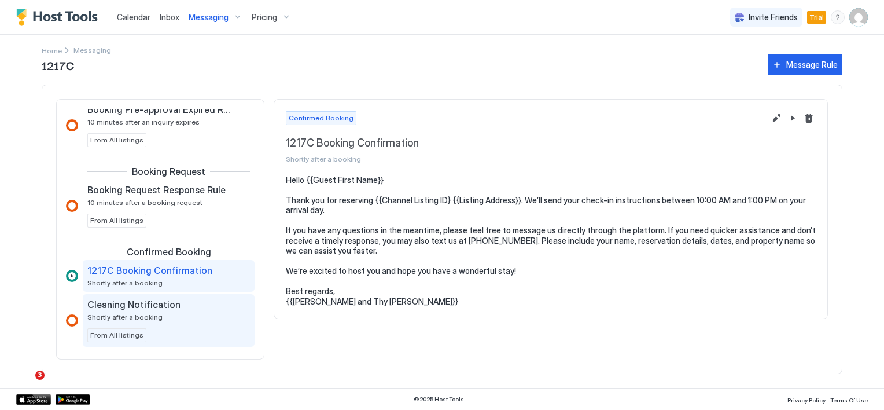
scroll to position [174, 0]
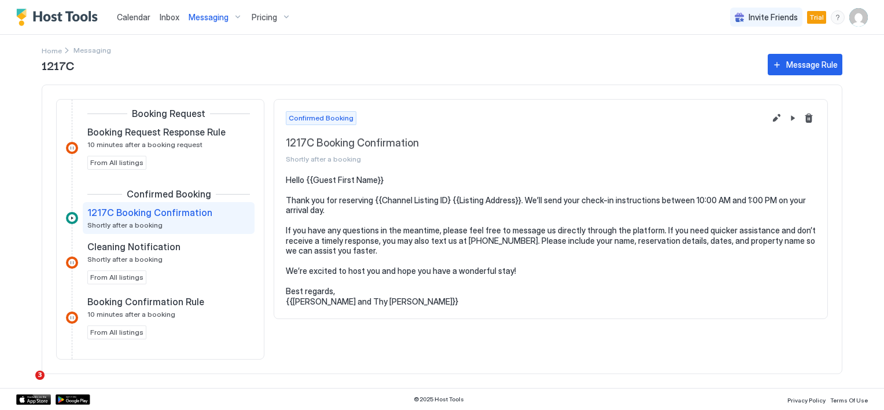
click at [71, 217] on div at bounding box center [72, 218] width 12 height 12
click at [454, 204] on pre "Hello {{Guest First Name}} Thank you for reserving {{Channel Listing ID} {{List…" at bounding box center [551, 241] width 530 height 132
click at [794, 121] on button "Pause Message Rule" at bounding box center [793, 118] width 14 height 14
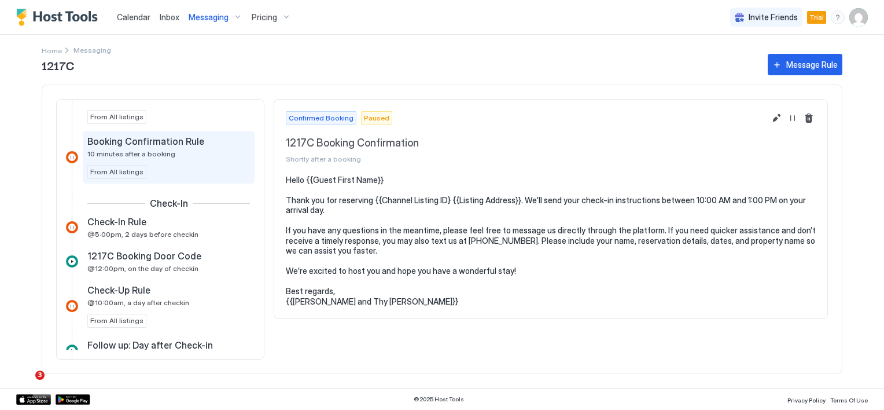
scroll to position [347, 0]
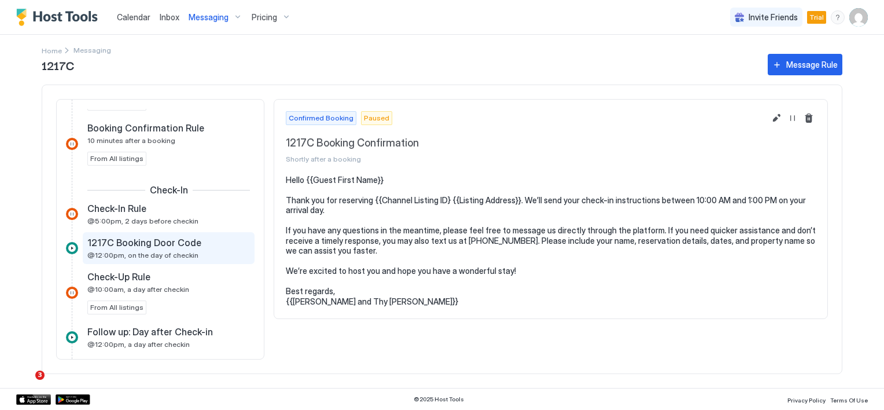
click at [171, 255] on span "@12:00pm, on the day of checkin" at bounding box center [142, 255] width 111 height 9
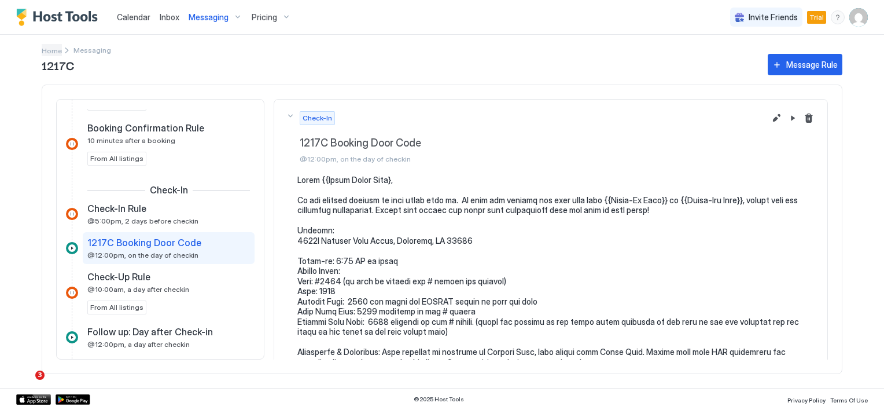
click at [56, 49] on span "Home" at bounding box center [52, 50] width 20 height 9
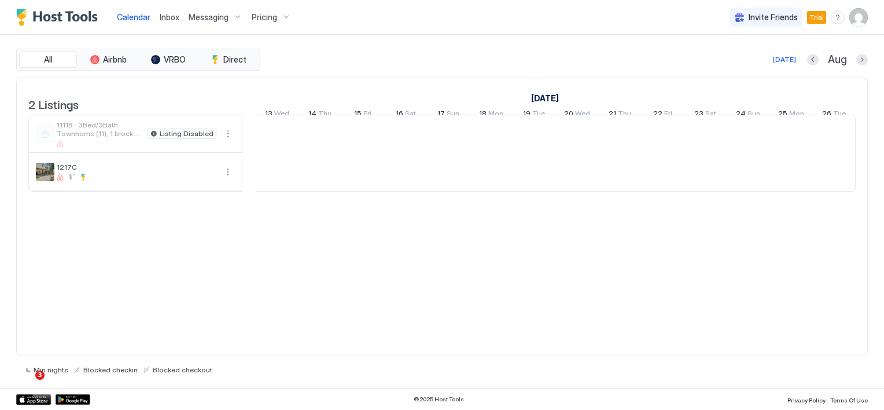
scroll to position [0, 643]
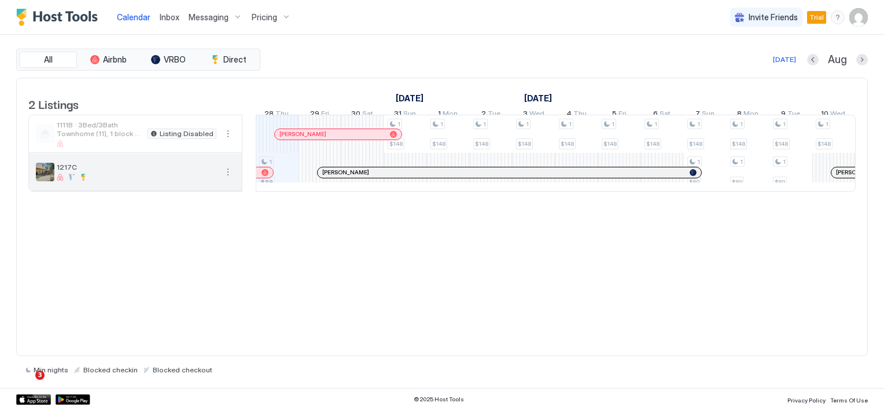
click at [226, 179] on button "More options" at bounding box center [228, 172] width 14 height 14
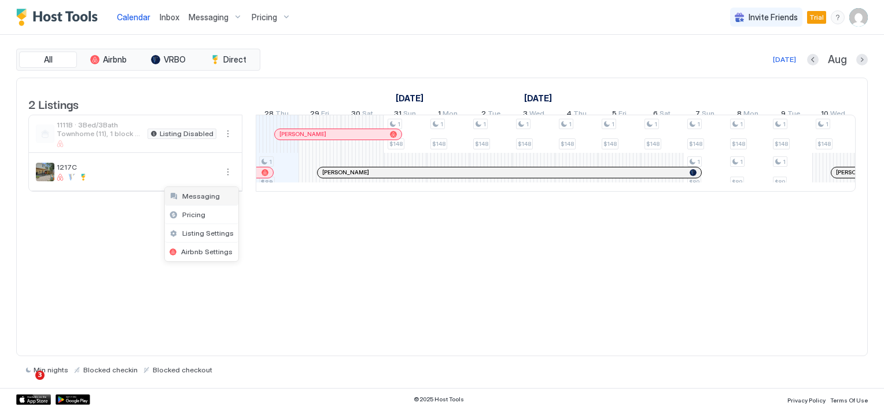
click at [212, 197] on span "Messaging" at bounding box center [201, 196] width 38 height 9
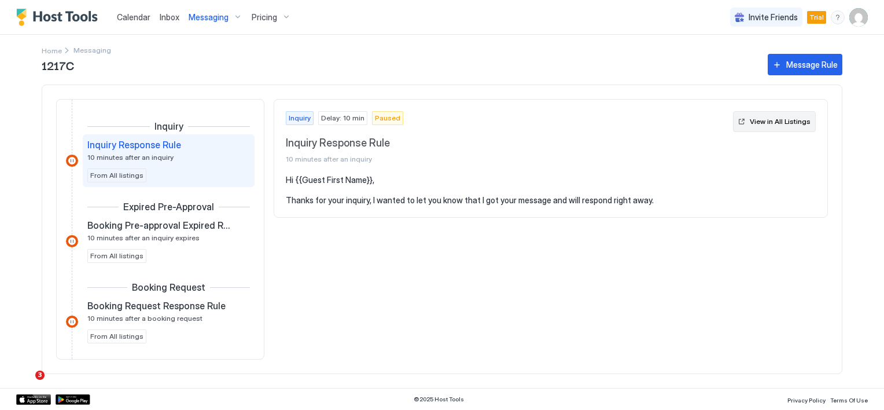
click at [771, 123] on div "View in All Listings" at bounding box center [780, 121] width 61 height 10
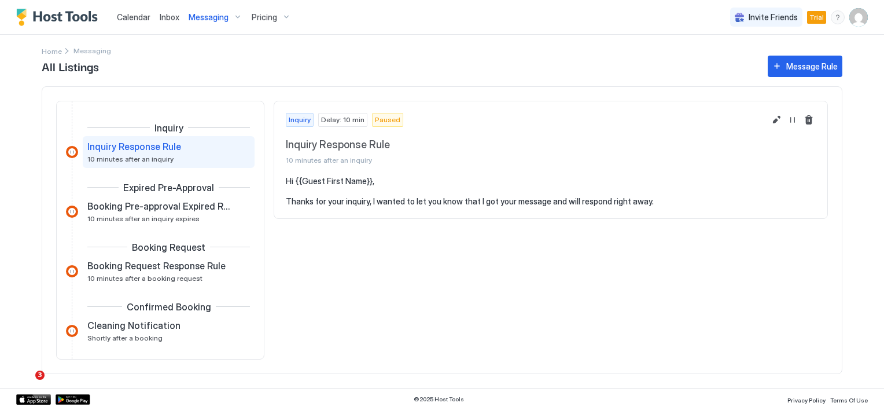
click at [56, 53] on div "All Listings Message Rule Inquiry Inquiry Response Rule 10 minutes after an inq…" at bounding box center [442, 220] width 801 height 335
click at [85, 49] on span "Messaging" at bounding box center [93, 50] width 38 height 9
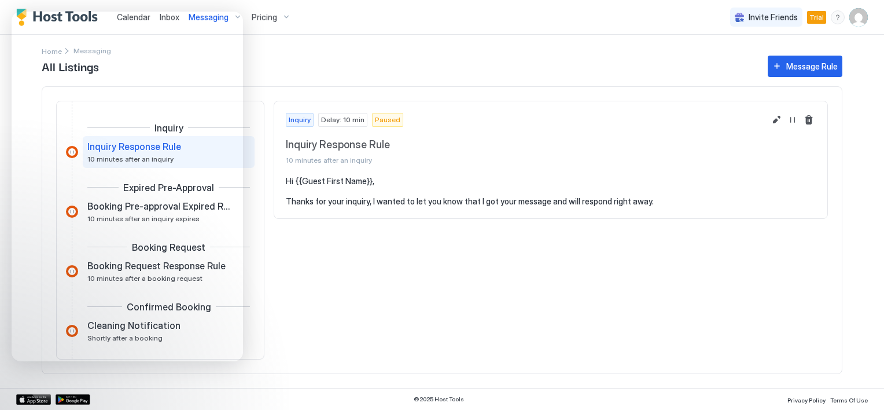
click at [407, 324] on div "Inquiry Delay: 10 min Paused Inquiry Response Rule 10 minutes after an inquiry …" at bounding box center [551, 230] width 555 height 259
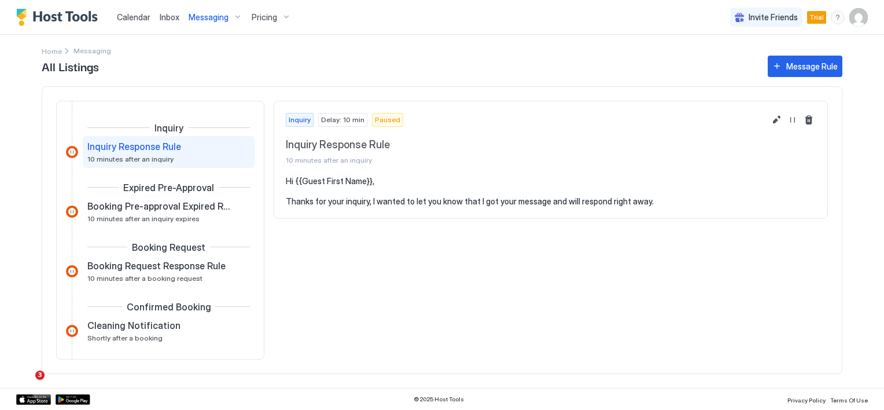
click at [192, 19] on span "Messaging" at bounding box center [209, 17] width 40 height 10
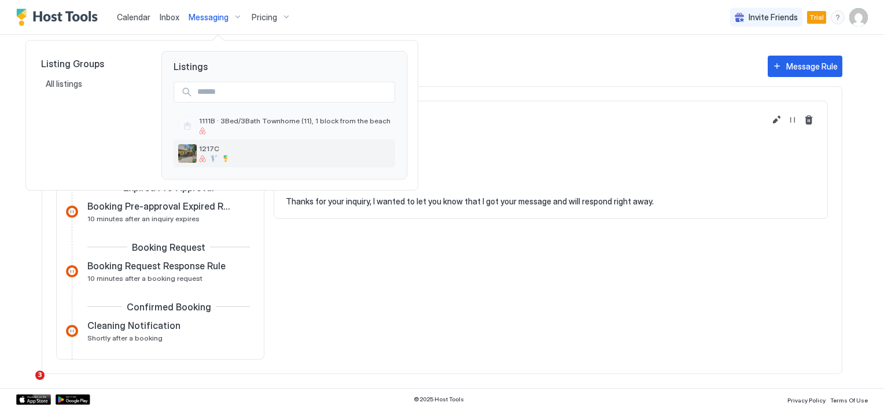
click at [203, 148] on span "1217C" at bounding box center [295, 148] width 192 height 9
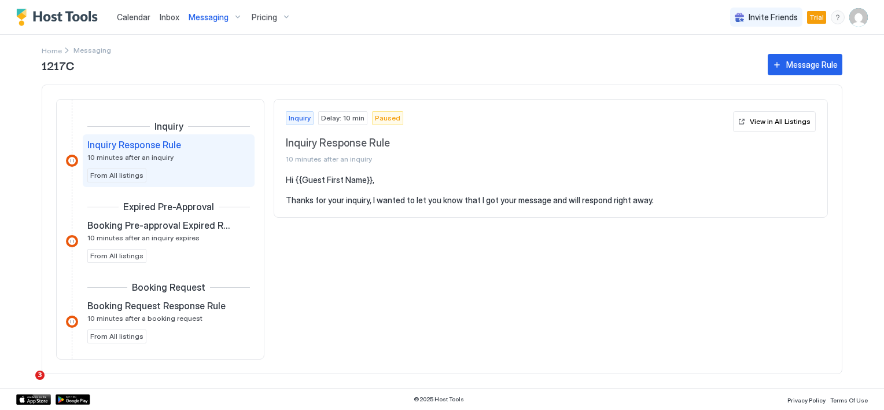
click at [90, 54] on div "1217C Message Rule" at bounding box center [442, 64] width 801 height 21
click at [87, 51] on span "Messaging" at bounding box center [93, 50] width 38 height 9
click at [200, 14] on span "Messaging" at bounding box center [209, 17] width 40 height 10
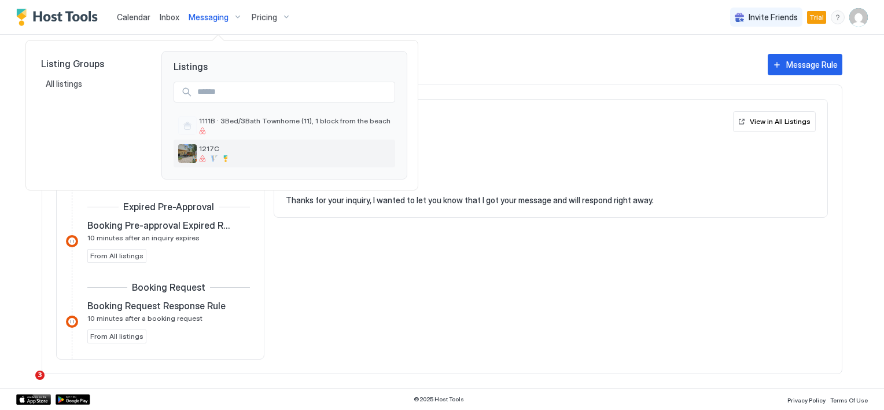
click at [201, 150] on span "1217C" at bounding box center [295, 148] width 192 height 9
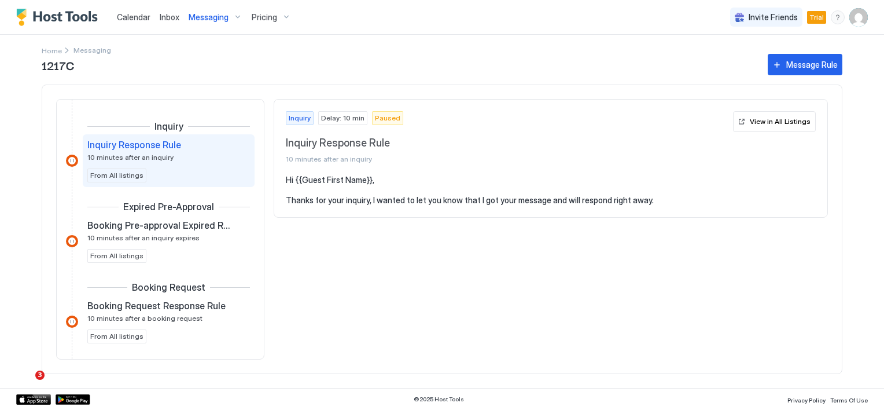
click at [193, 19] on span "Messaging" at bounding box center [209, 17] width 40 height 10
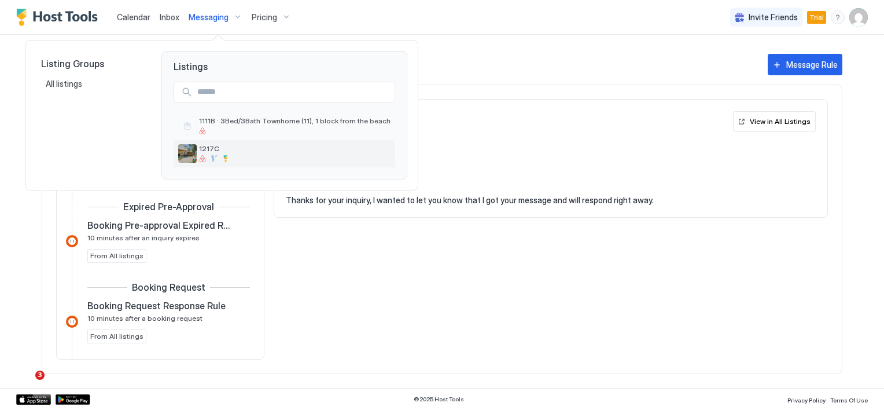
click at [209, 155] on div at bounding box center [295, 158] width 192 height 7
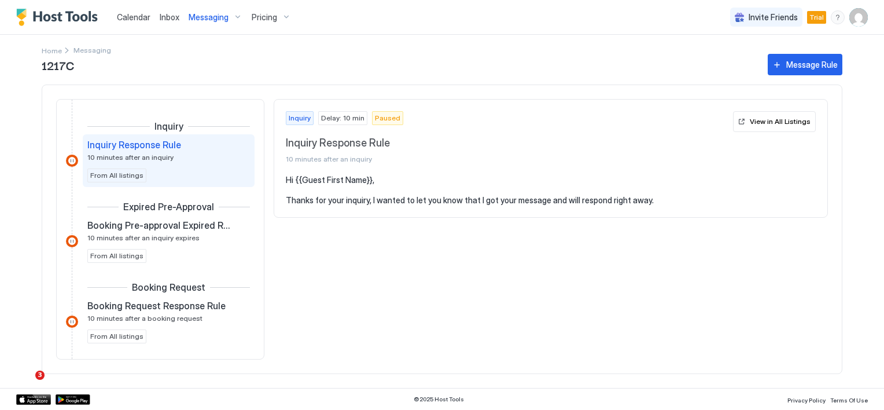
click at [88, 57] on span "1217C" at bounding box center [399, 64] width 715 height 17
click at [93, 49] on span "Messaging" at bounding box center [93, 50] width 38 height 9
click at [59, 53] on div "1217C Message Rule Inquiry Inquiry Response Rule 10 minutes after an inquiry Fr…" at bounding box center [442, 220] width 801 height 336
click at [206, 16] on span "Messaging" at bounding box center [209, 17] width 40 height 10
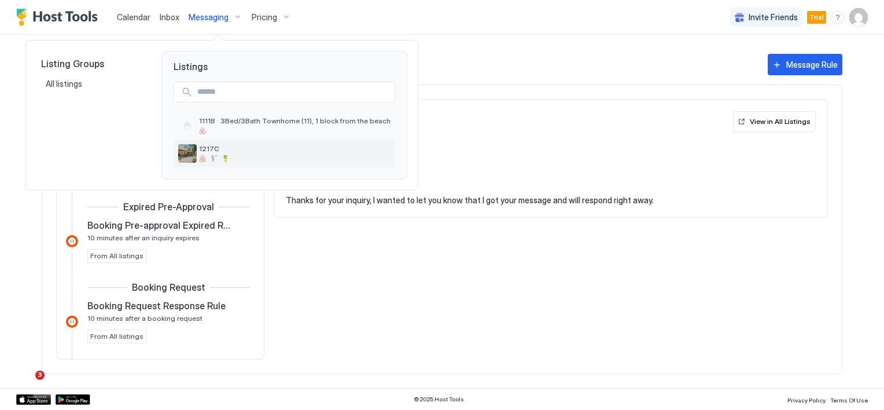
click at [207, 146] on span "1217C" at bounding box center [295, 148] width 192 height 9
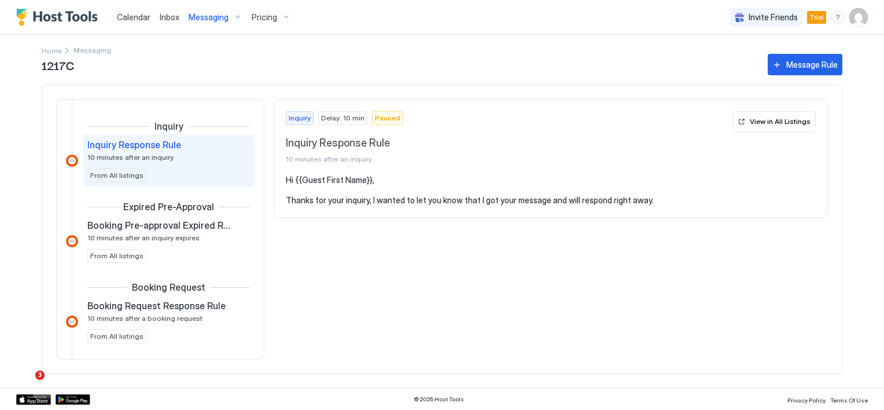
click at [74, 162] on div at bounding box center [72, 161] width 12 height 12
click at [208, 16] on span "Messaging" at bounding box center [209, 17] width 40 height 10
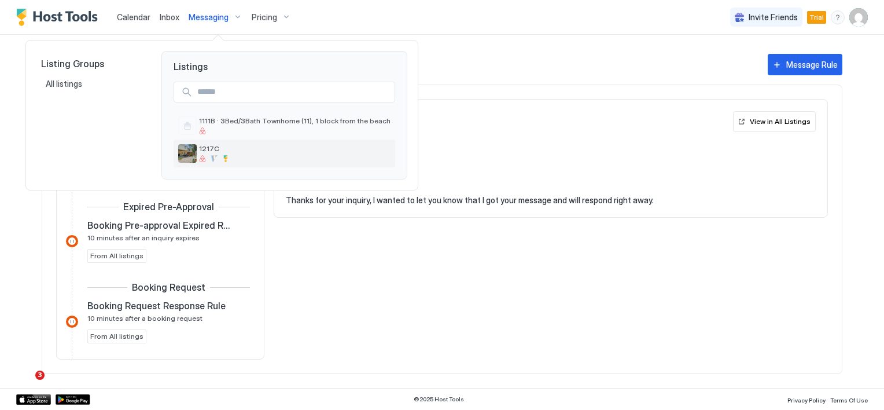
click at [215, 149] on span "1217C" at bounding box center [295, 148] width 192 height 9
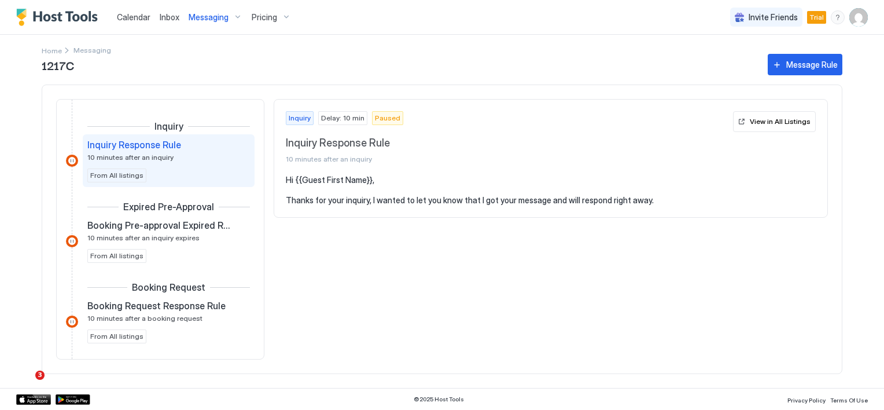
click at [205, 14] on span "Messaging" at bounding box center [209, 17] width 40 height 10
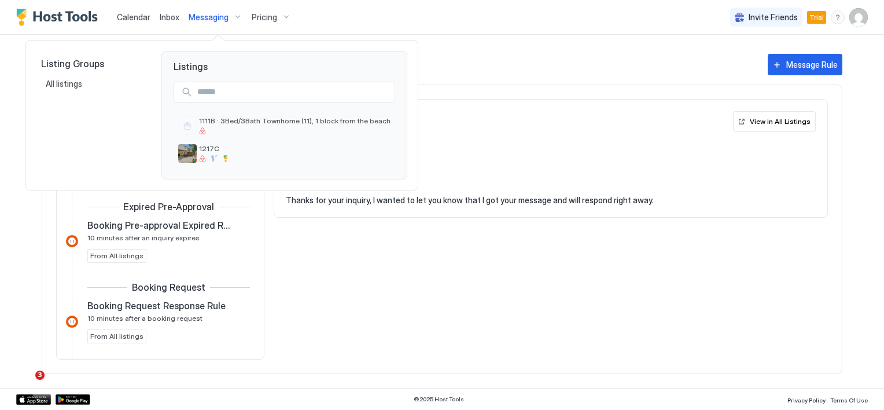
drag, startPoint x: 505, startPoint y: 276, endPoint x: 505, endPoint y: 284, distance: 8.7
click at [469, 270] on div at bounding box center [442, 205] width 884 height 410
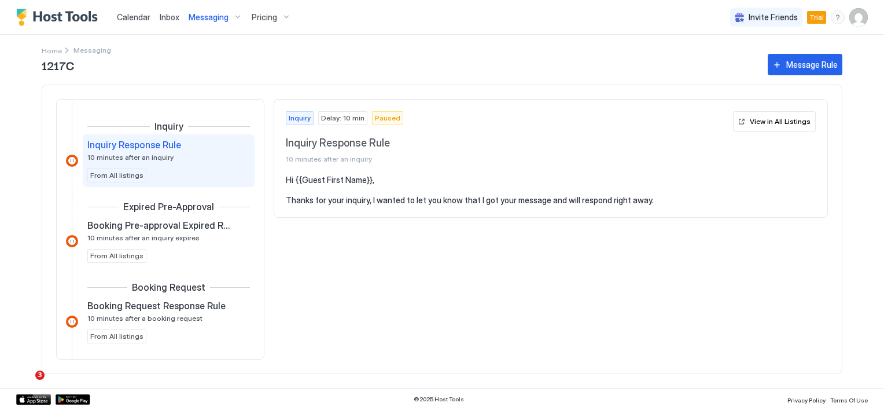
click at [484, 213] on section "Hi {{Guest First Name}}, Thanks for your inquiry, I wanted to let you know that…" at bounding box center [550, 196] width 553 height 42
click at [482, 197] on pre "Hi {{Guest First Name}}, Thanks for your inquiry, I wanted to let you know that…" at bounding box center [551, 190] width 530 height 31
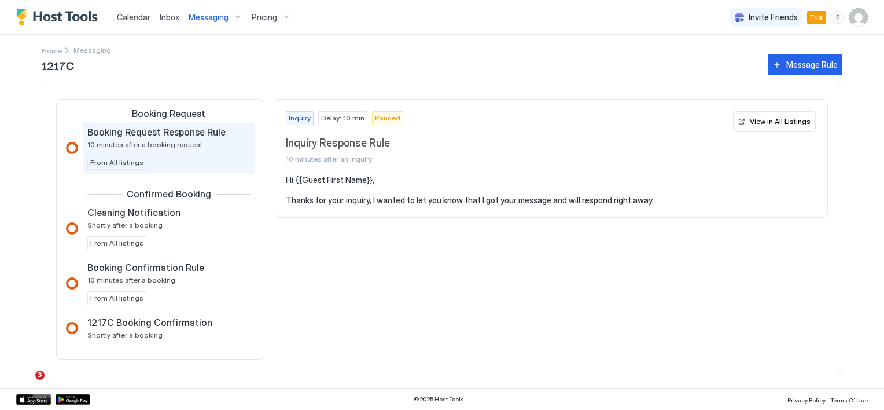
scroll to position [232, 0]
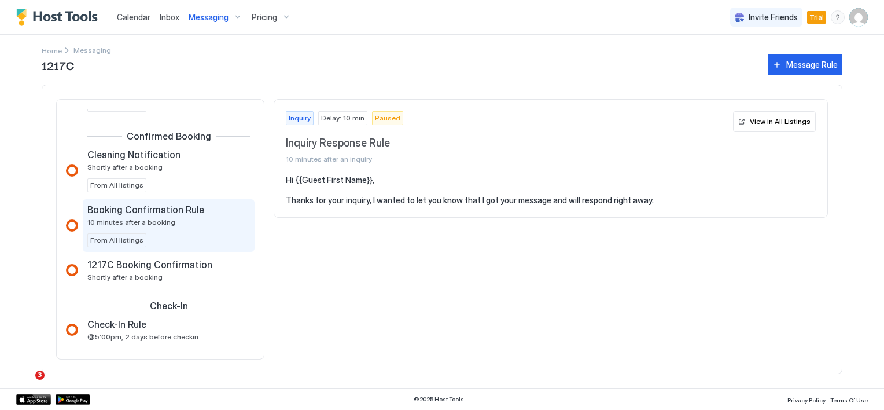
click at [177, 205] on span "Booking Confirmation Rule" at bounding box center [145, 210] width 117 height 12
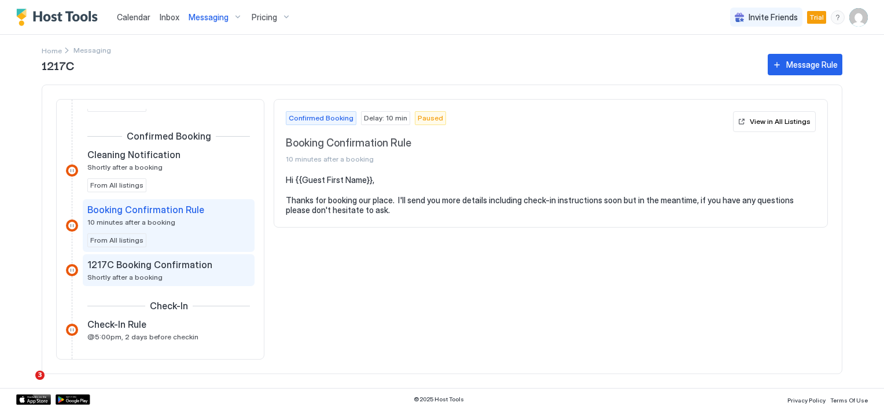
click at [168, 260] on span "1217C Booking Confirmation" at bounding box center [149, 265] width 125 height 12
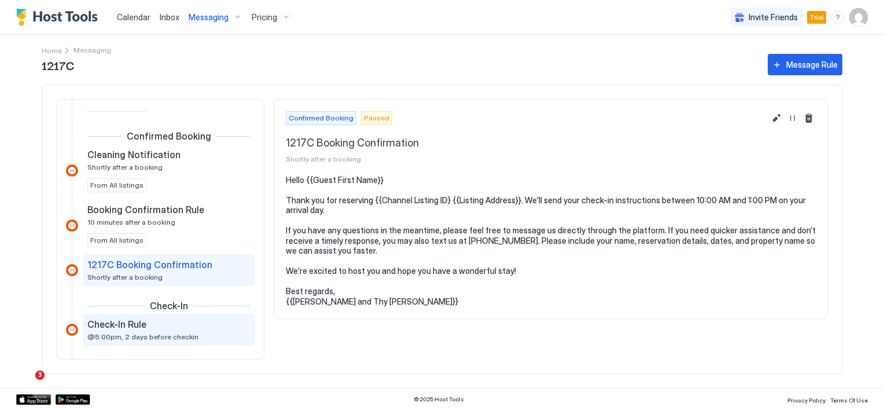
click at [172, 332] on span "@5:00pm, 2 days before checkin" at bounding box center [142, 336] width 111 height 9
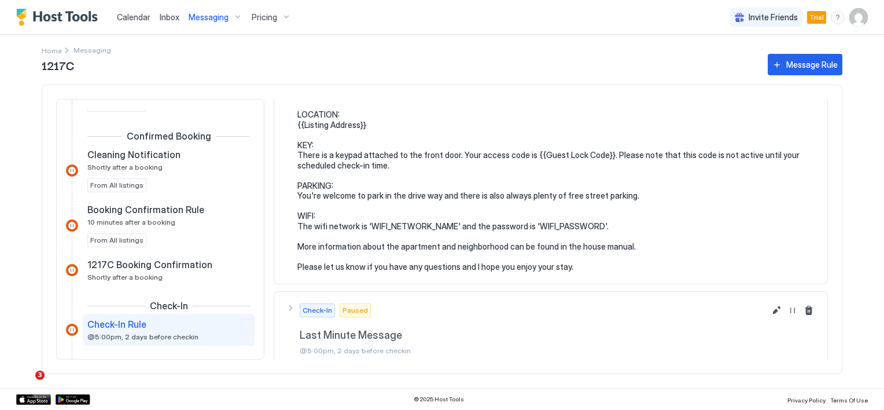
scroll to position [123, 0]
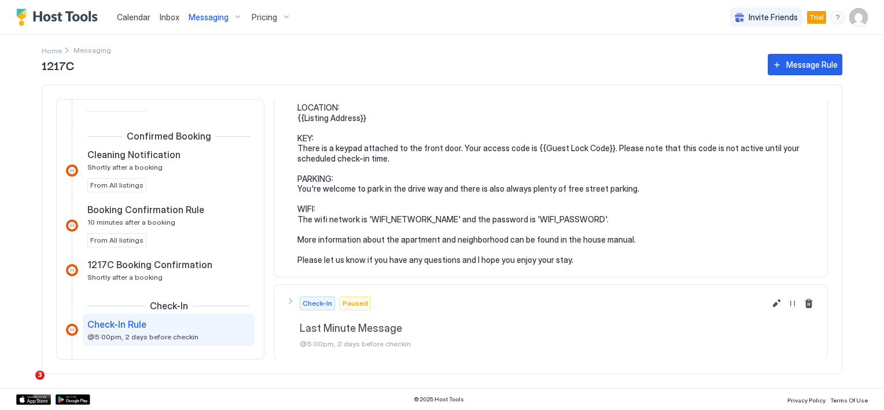
click at [375, 27] on span "Last Minute Message" at bounding box center [532, 20] width 465 height 13
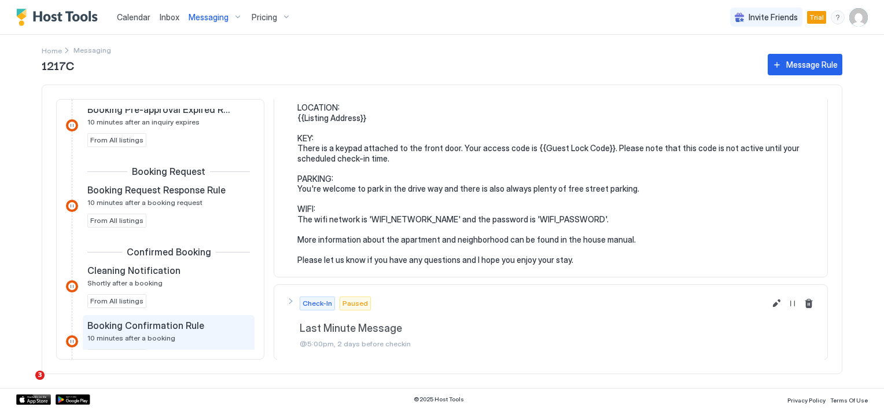
scroll to position [174, 0]
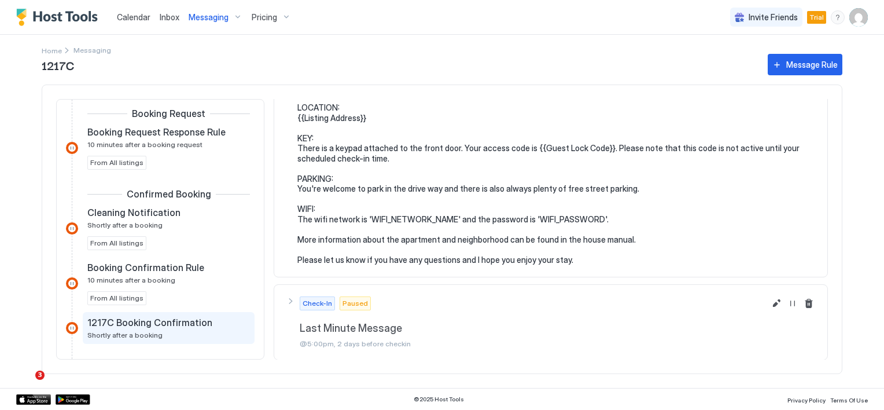
click at [167, 321] on span "1217C Booking Confirmation" at bounding box center [149, 323] width 125 height 12
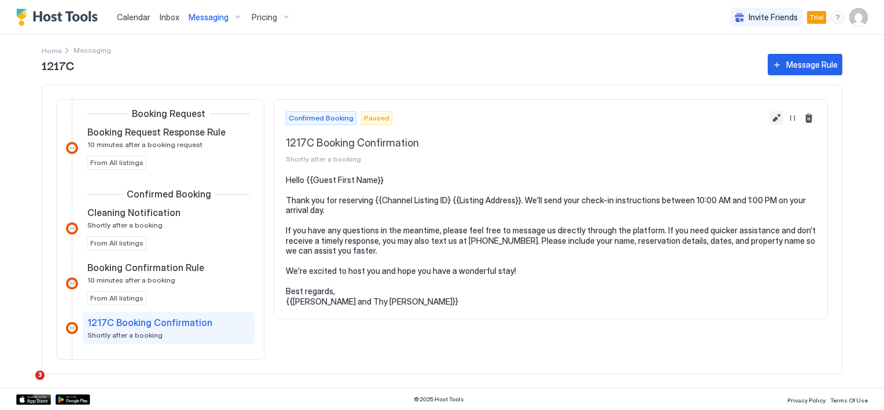
click at [777, 120] on button "Edit message rule" at bounding box center [777, 118] width 14 height 14
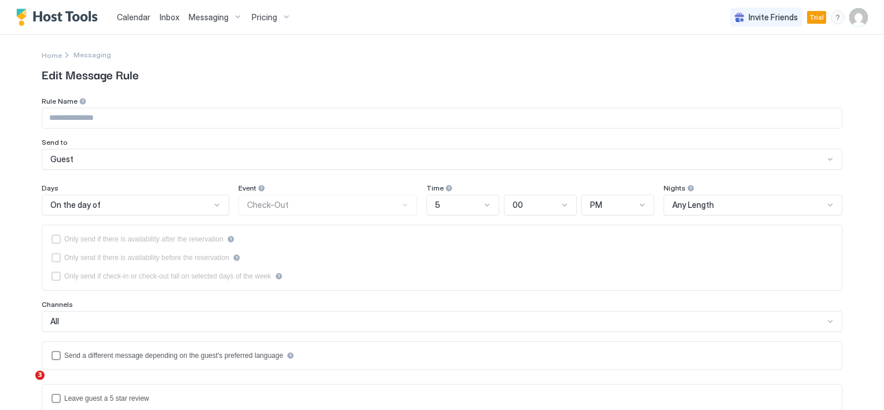
type input "**********"
type textarea "**********"
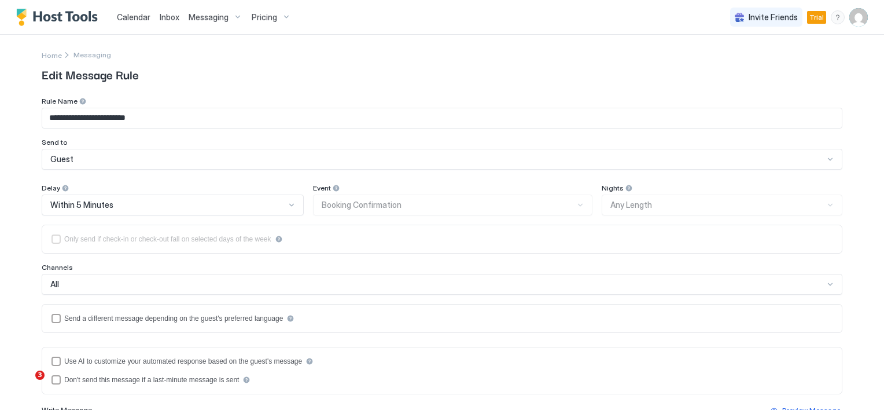
click at [213, 22] on div "Messaging" at bounding box center [215, 18] width 63 height 20
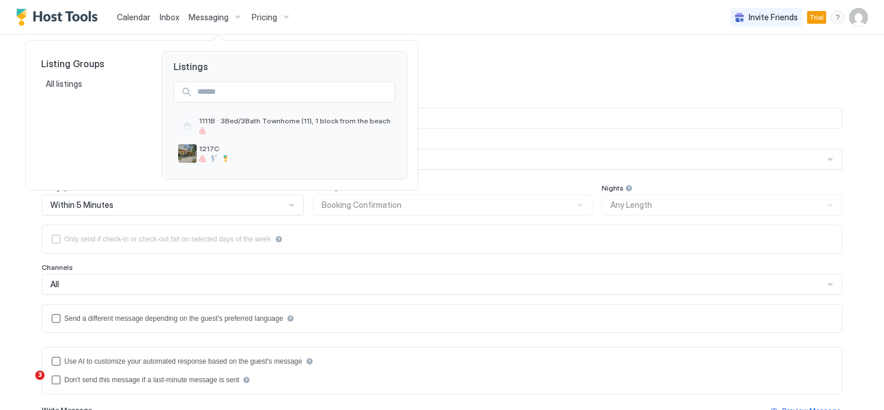
click at [374, 206] on div at bounding box center [442, 205] width 884 height 410
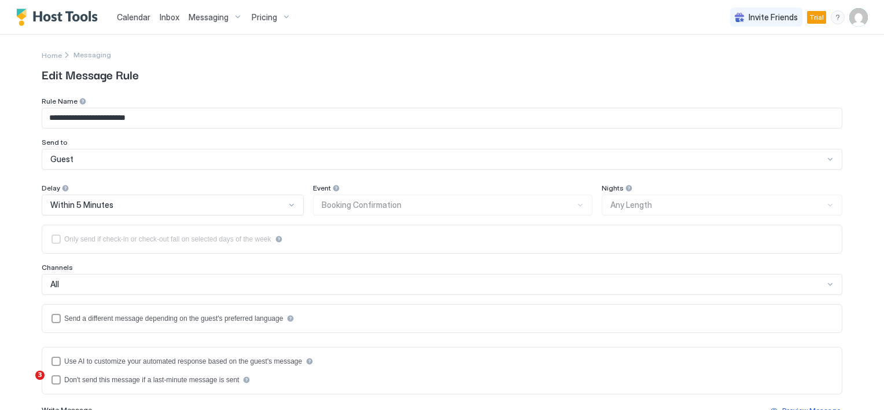
click at [388, 207] on div "Event Booking Confirmation" at bounding box center [452, 199] width 279 height 32
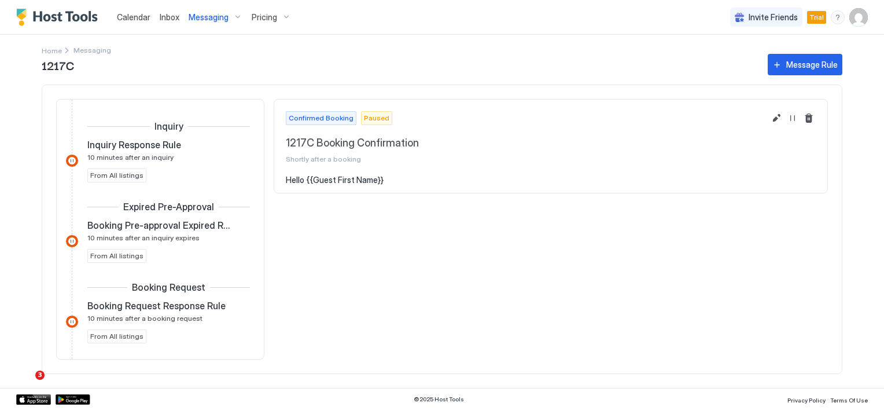
scroll to position [271, 0]
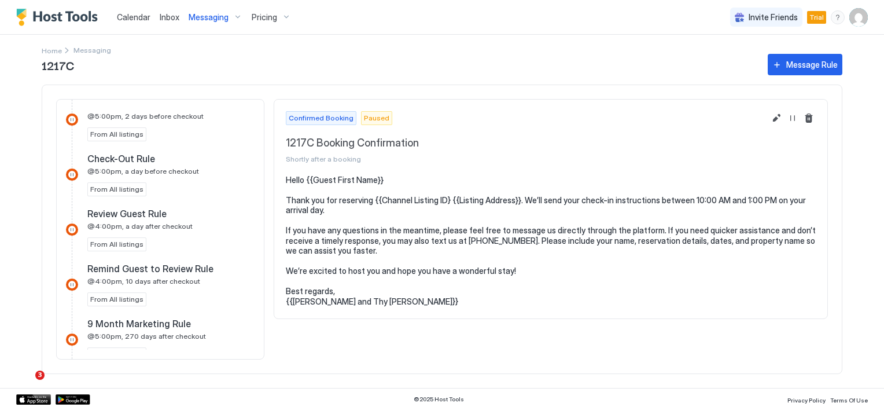
scroll to position [734, 0]
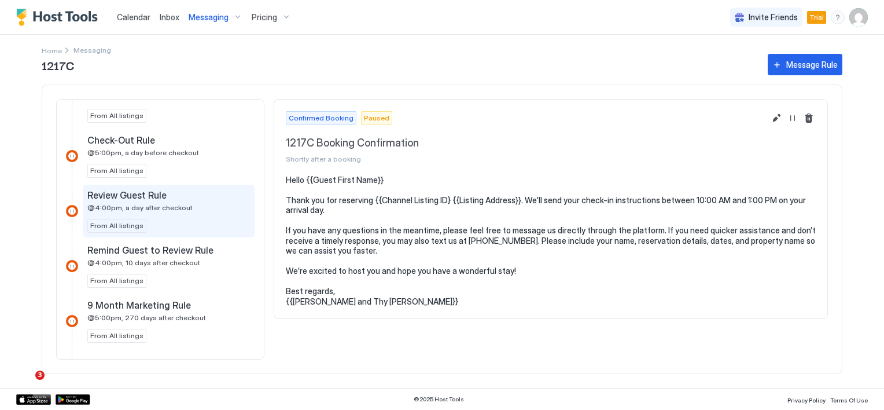
click at [155, 205] on span "@4:00pm, a day after checkout" at bounding box center [139, 207] width 105 height 9
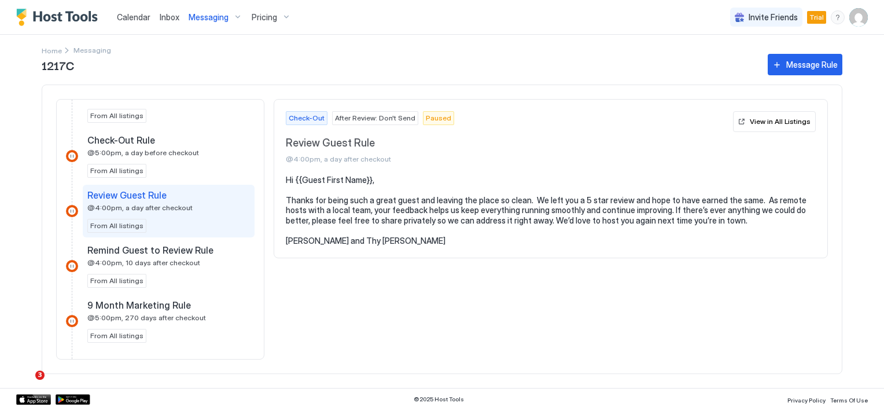
click at [316, 158] on span "@4:00pm, a day after checkout" at bounding box center [507, 159] width 443 height 9
click at [288, 156] on span "@4:00pm, a day after checkout" at bounding box center [507, 159] width 443 height 9
click at [288, 155] on span "@4:00pm, a day after checkout" at bounding box center [507, 159] width 443 height 9
drag, startPoint x: 288, startPoint y: 155, endPoint x: 293, endPoint y: 142, distance: 13.8
click at [293, 142] on span "Review Guest Rule" at bounding box center [507, 143] width 443 height 13
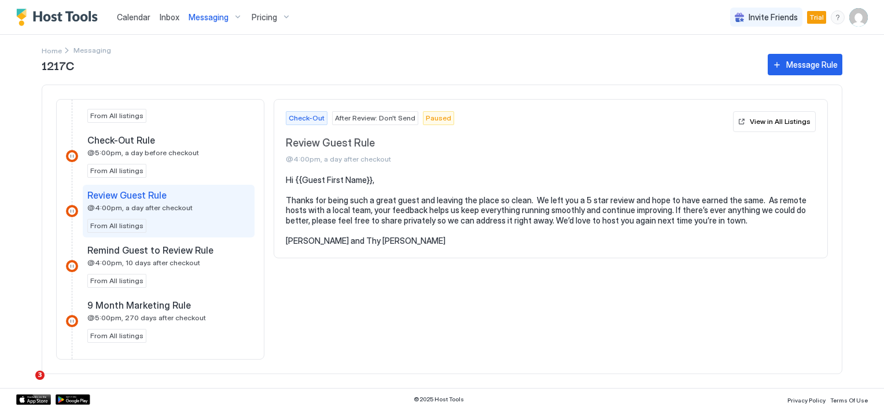
click at [369, 146] on span "Review Guest Rule" at bounding box center [507, 143] width 443 height 13
click at [372, 118] on span "After Review: Don't Send" at bounding box center [375, 118] width 80 height 10
click at [325, 120] on div "Check-Out After Review: Don't Send Paused" at bounding box center [507, 118] width 443 height 14
click at [316, 119] on span "Check-Out" at bounding box center [307, 118] width 36 height 10
click at [390, 138] on span "Review Guest Rule" at bounding box center [507, 143] width 443 height 13
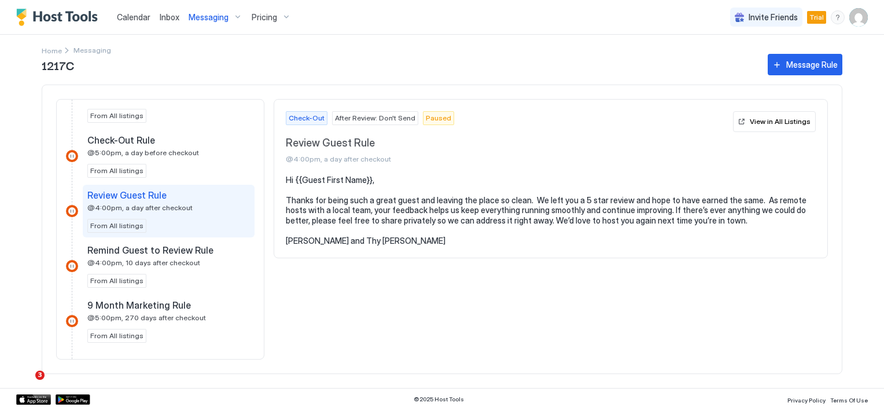
click at [406, 186] on pre "Hi {{Guest First Name}}, Thanks for being such a great guest and leaving the pl…" at bounding box center [551, 210] width 530 height 71
click at [764, 120] on div "View in All Listings" at bounding box center [780, 121] width 61 height 10
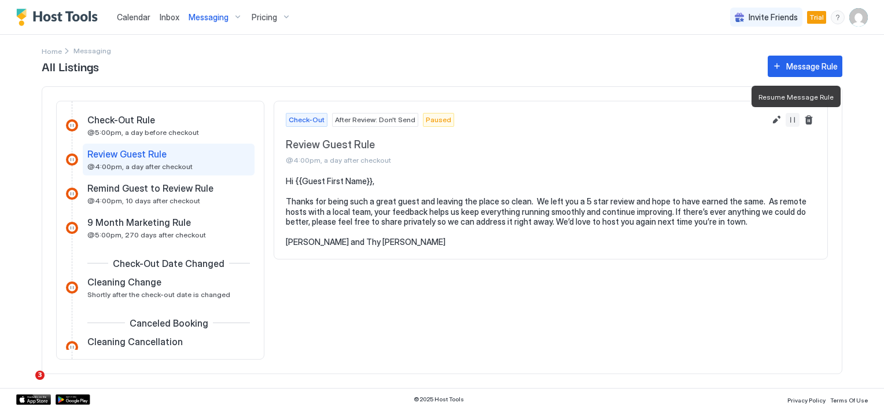
click at [790, 118] on button "Resume Message Rule" at bounding box center [793, 120] width 14 height 14
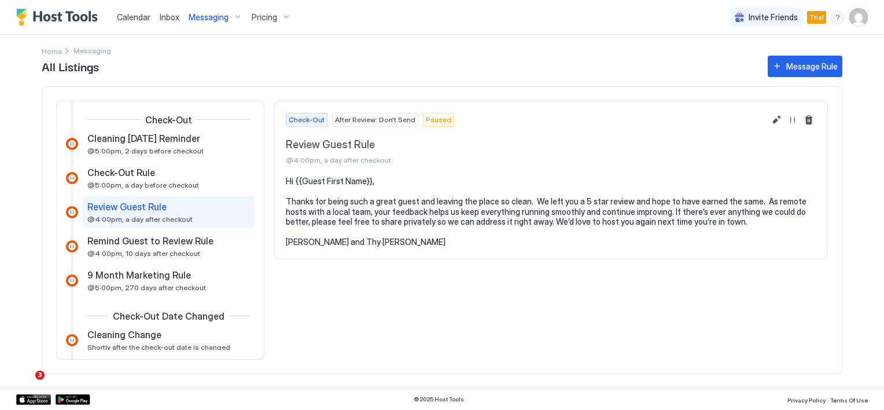
scroll to position [395, 0]
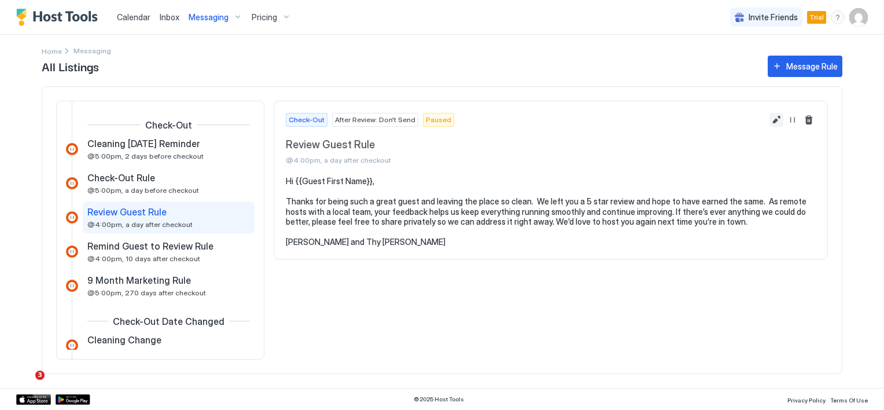
click at [777, 121] on button "Edit message rule" at bounding box center [777, 120] width 14 height 14
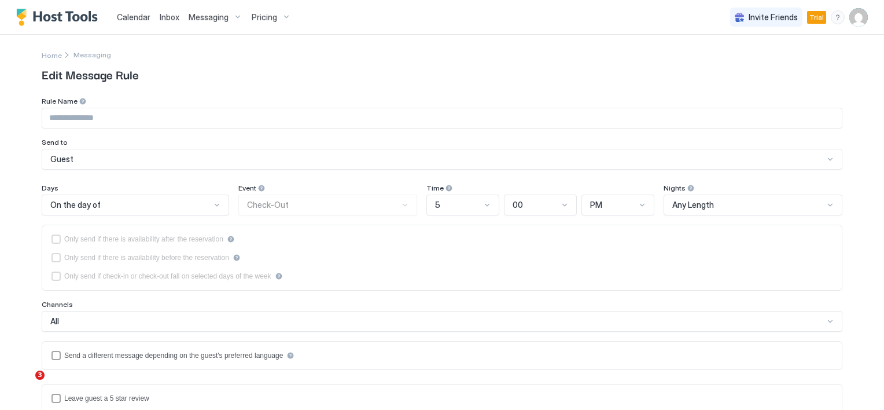
type input "**********"
type textarea "**********"
click at [53, 54] on span "Home" at bounding box center [52, 55] width 20 height 9
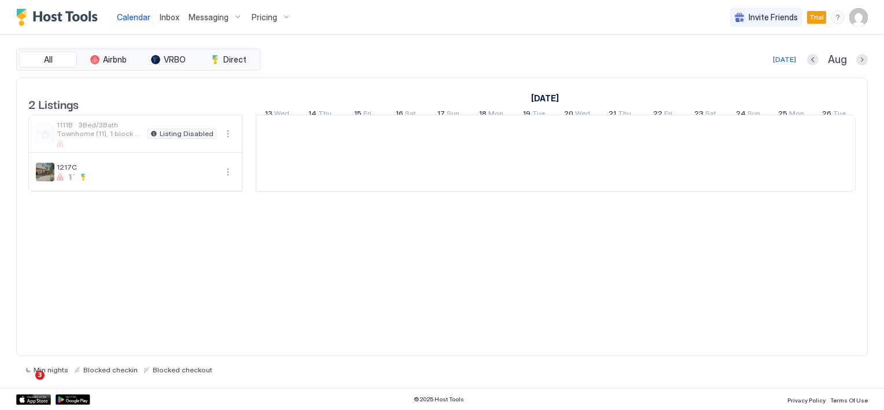
scroll to position [0, 643]
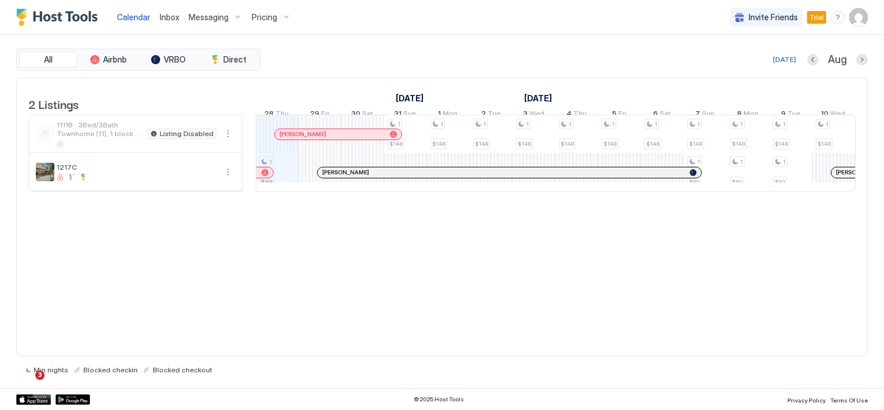
click at [201, 16] on span "Messaging" at bounding box center [209, 17] width 40 height 10
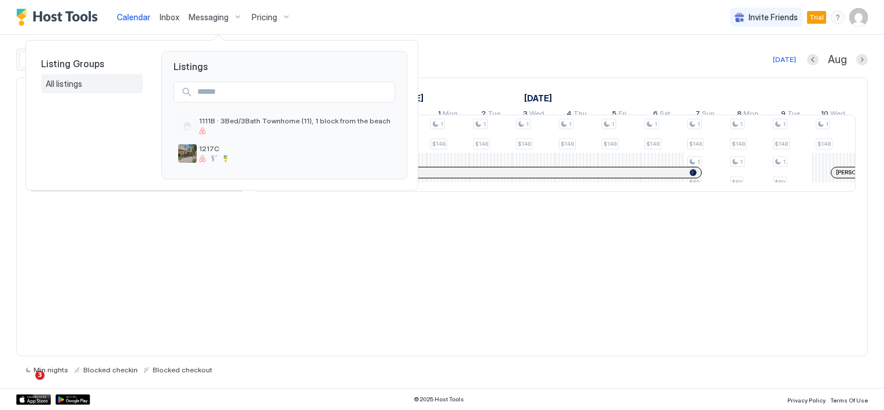
click at [69, 88] on span "All listings" at bounding box center [65, 84] width 38 height 10
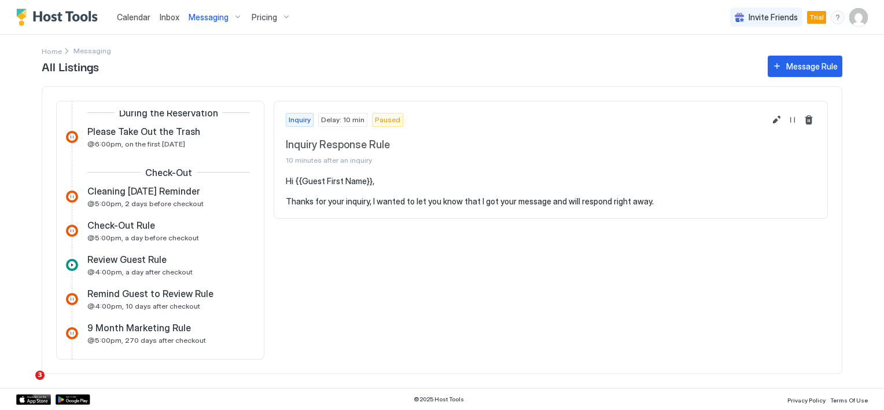
scroll to position [405, 0]
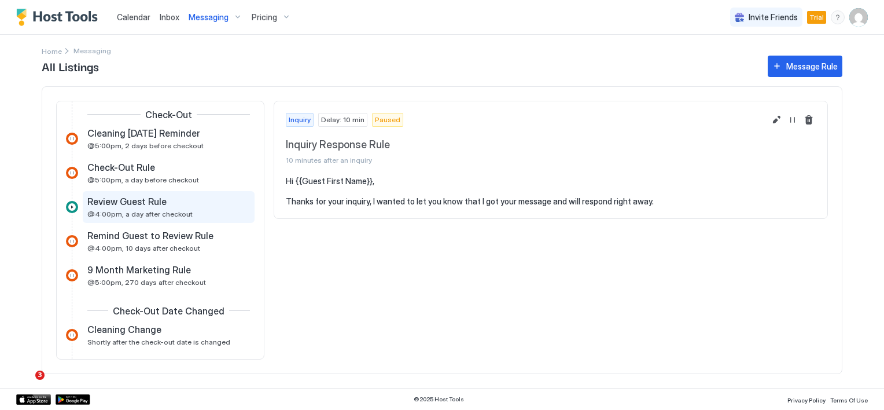
click at [149, 208] on div "Review Guest Rule @4:00pm, a day after checkout" at bounding box center [160, 207] width 146 height 23
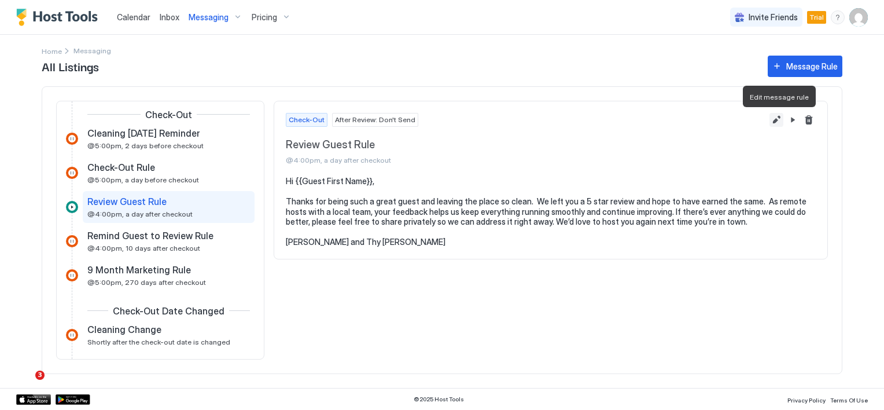
click at [773, 122] on button "Edit message rule" at bounding box center [777, 120] width 14 height 14
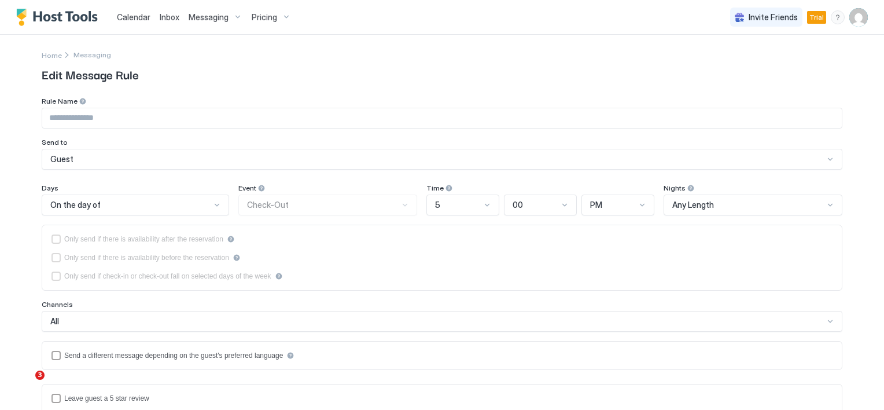
type input "**********"
type textarea "**********"
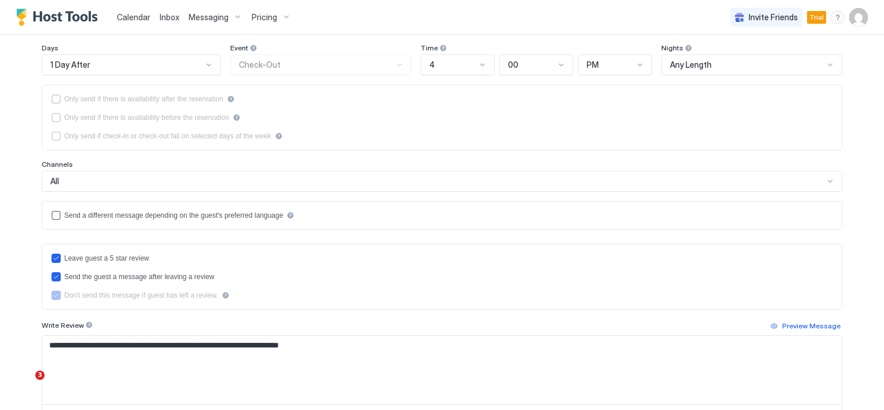
scroll to position [198, 0]
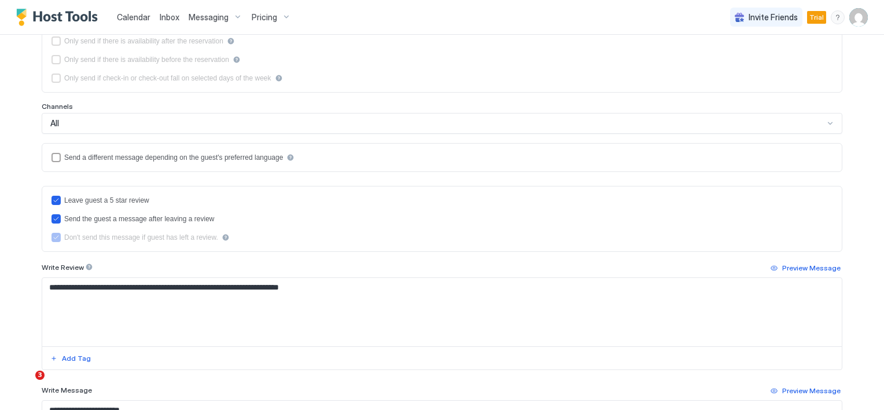
click at [46, 285] on textarea "**********" at bounding box center [442, 312] width 800 height 68
click at [49, 352] on button "Add Tag" at bounding box center [71, 358] width 44 height 14
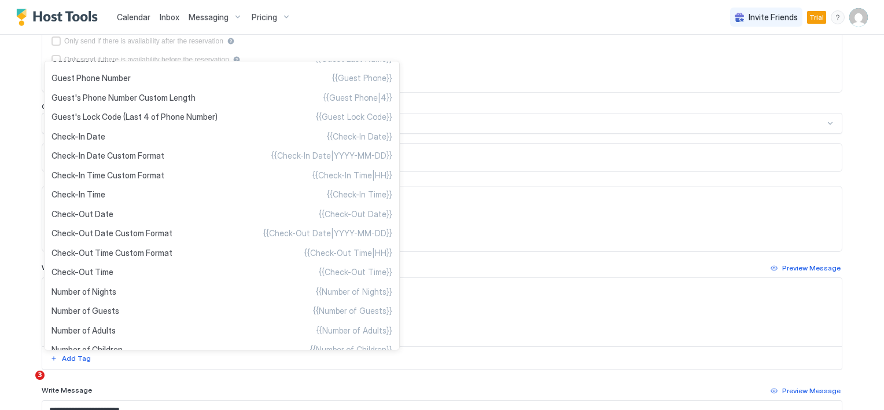
scroll to position [0, 0]
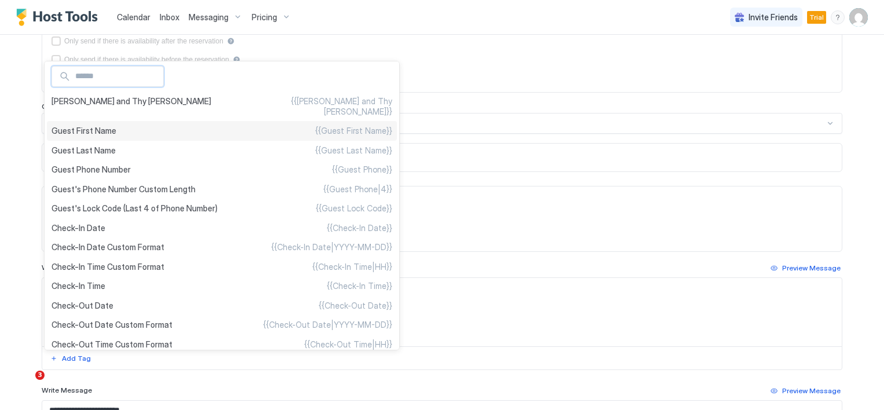
click at [93, 126] on span "Guest First Name" at bounding box center [84, 131] width 65 height 10
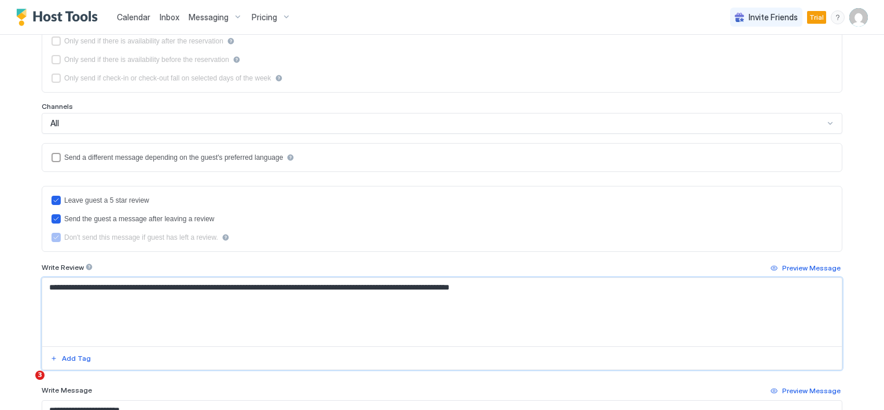
drag, startPoint x: 548, startPoint y: 286, endPoint x: -75, endPoint y: 309, distance: 623.2
click at [0, 309] on html "**********" at bounding box center [442, 205] width 884 height 410
type textarea "**********"
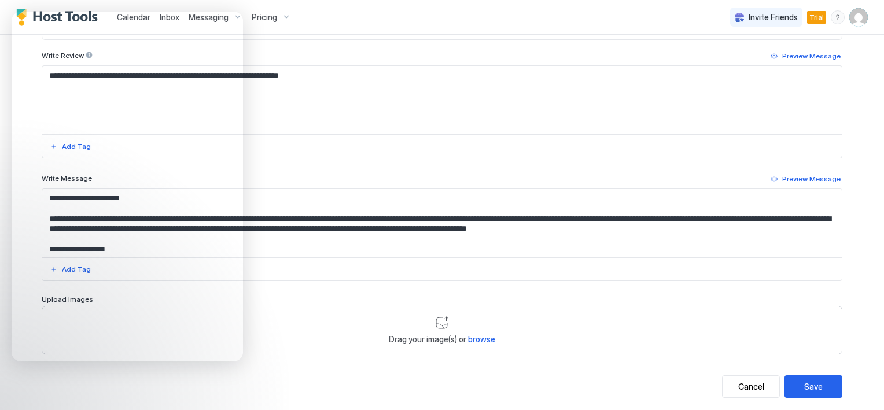
scroll to position [429, 0]
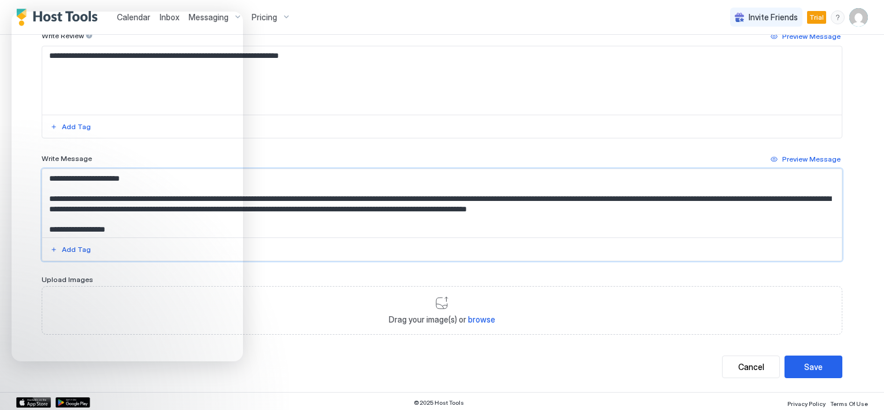
click at [347, 169] on textarea "**********" at bounding box center [442, 203] width 800 height 68
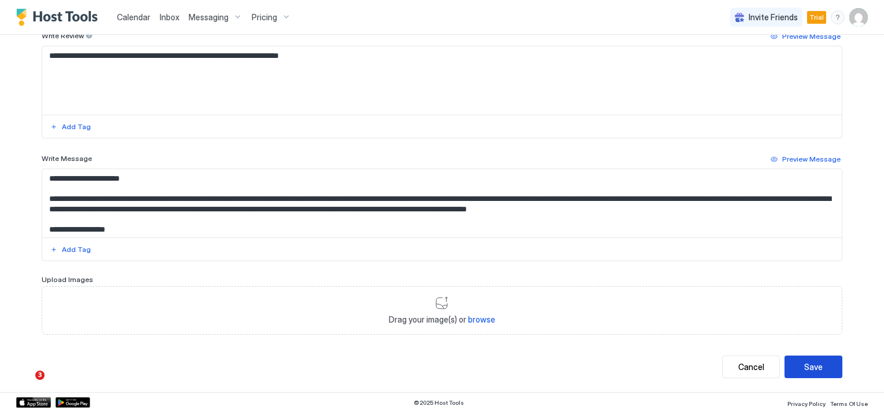
click at [794, 363] on button "Save" at bounding box center [814, 366] width 58 height 23
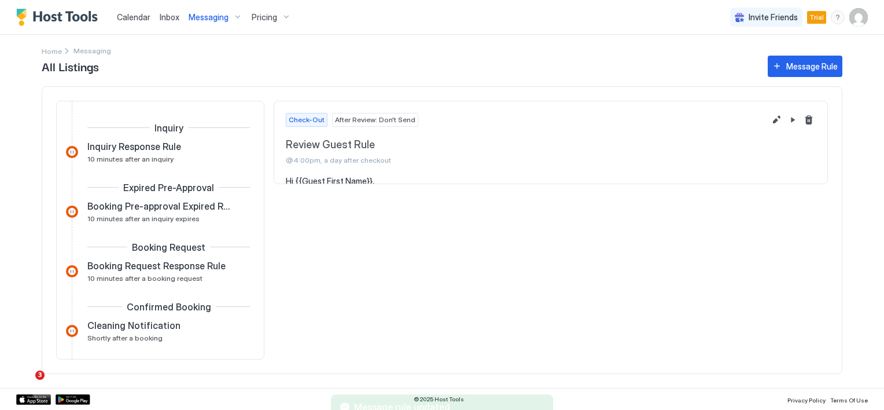
scroll to position [381, 0]
